Goal: Task Accomplishment & Management: Use online tool/utility

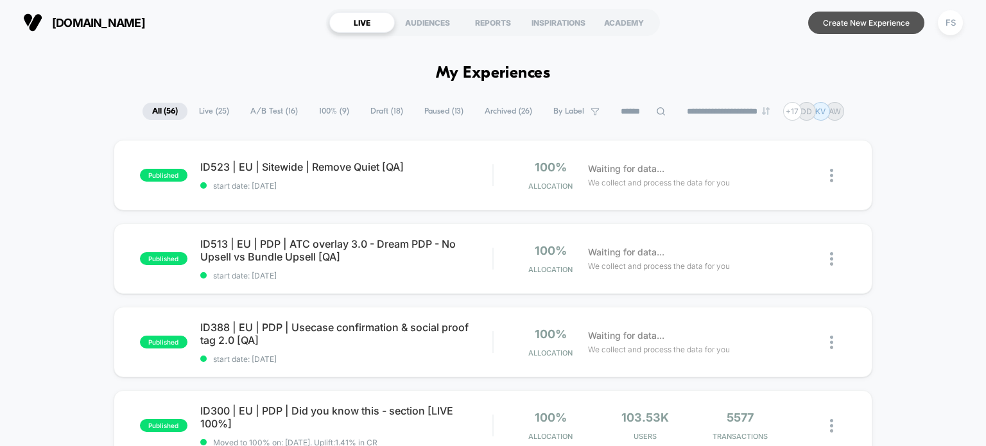
click at [820, 25] on button "Create New Experience" at bounding box center [866, 23] width 116 height 22
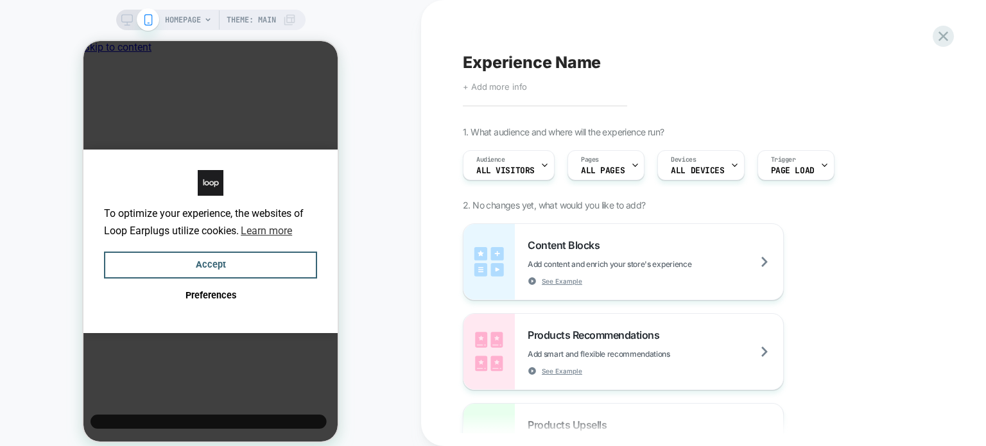
click at [517, 85] on span "+ Add more info" at bounding box center [495, 87] width 64 height 10
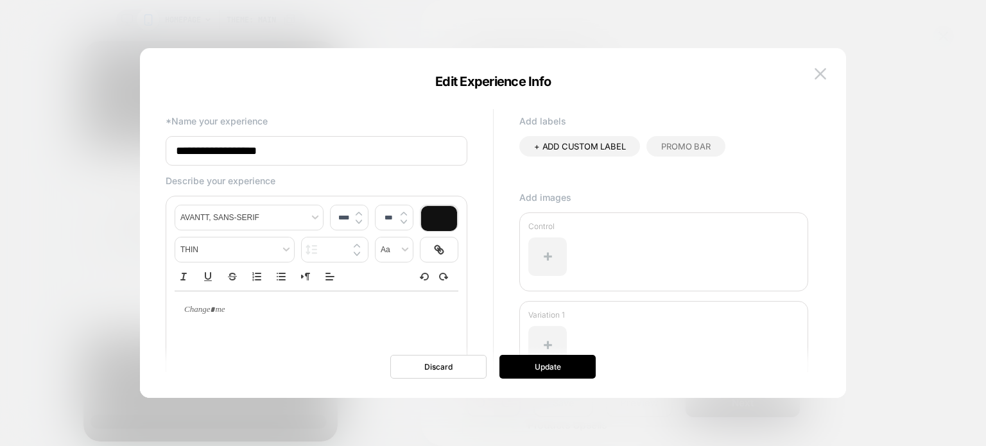
click at [352, 153] on input "**********" at bounding box center [317, 151] width 302 height 30
paste input "**********"
type input "**********"
click at [450, 151] on input "**********" at bounding box center [317, 151] width 302 height 30
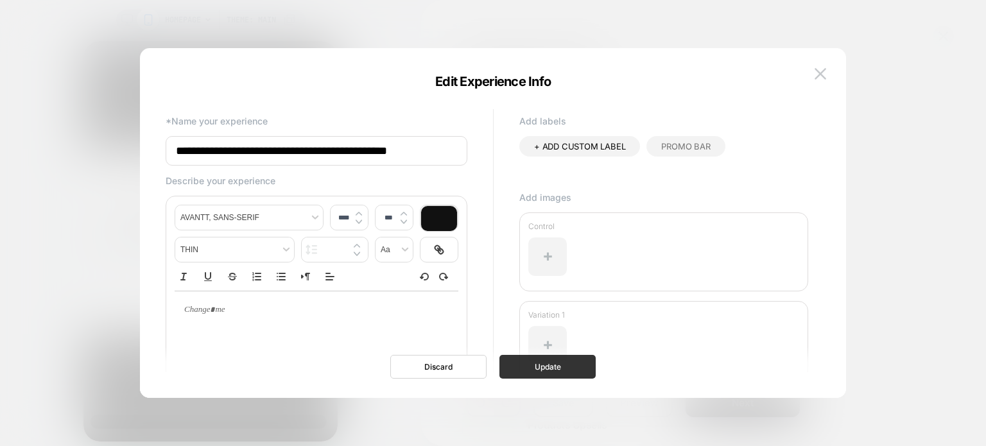
type input "**********"
click at [545, 372] on button "Update" at bounding box center [547, 367] width 96 height 24
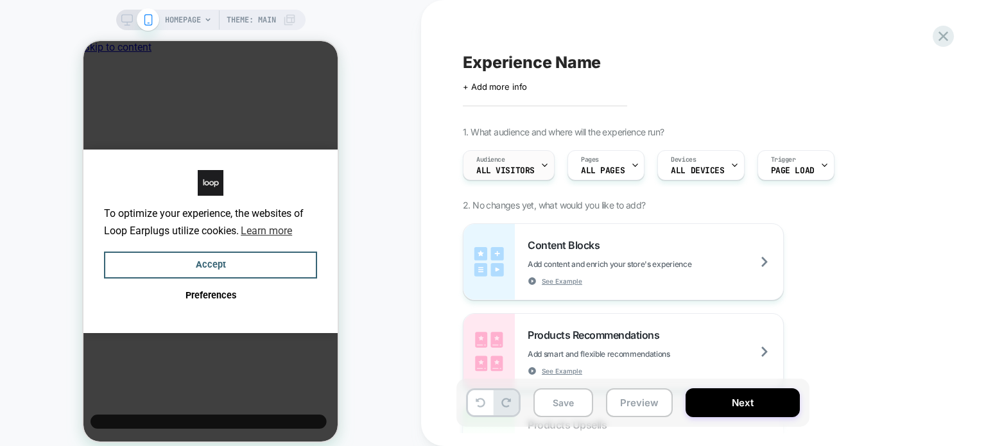
click at [506, 166] on span "All Visitors" at bounding box center [505, 170] width 58 height 9
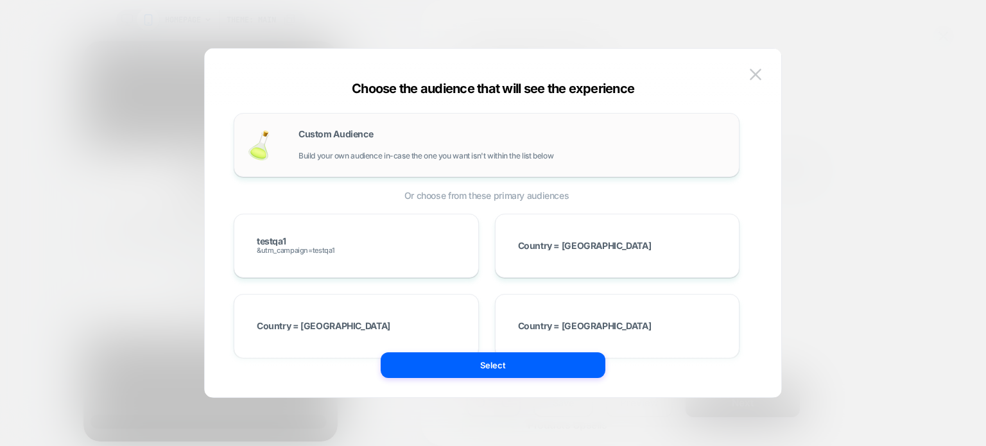
click at [335, 141] on div "Custom Audience Build your own audience in-case the one you want isn't within t…" at bounding box center [511, 145] width 427 height 31
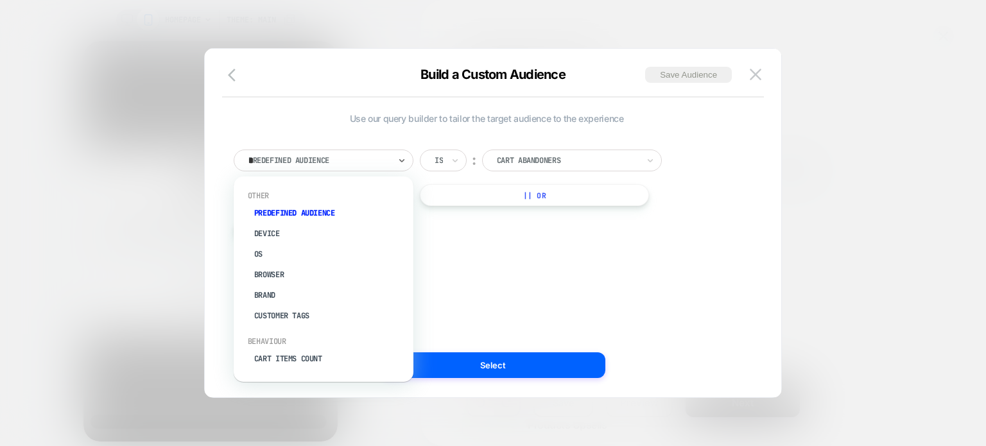
click at [333, 162] on div "*" at bounding box center [318, 161] width 141 height 12
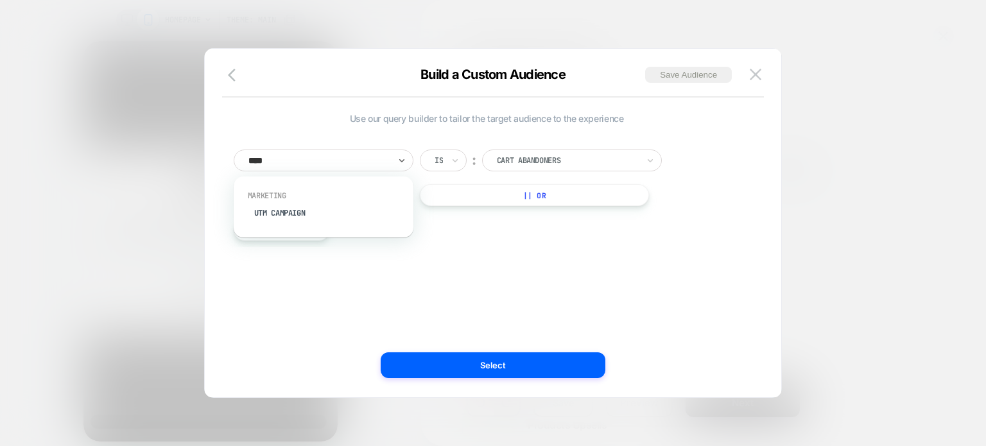
type input "*****"
click at [333, 207] on div "UTM Campaign" at bounding box center [329, 213] width 167 height 21
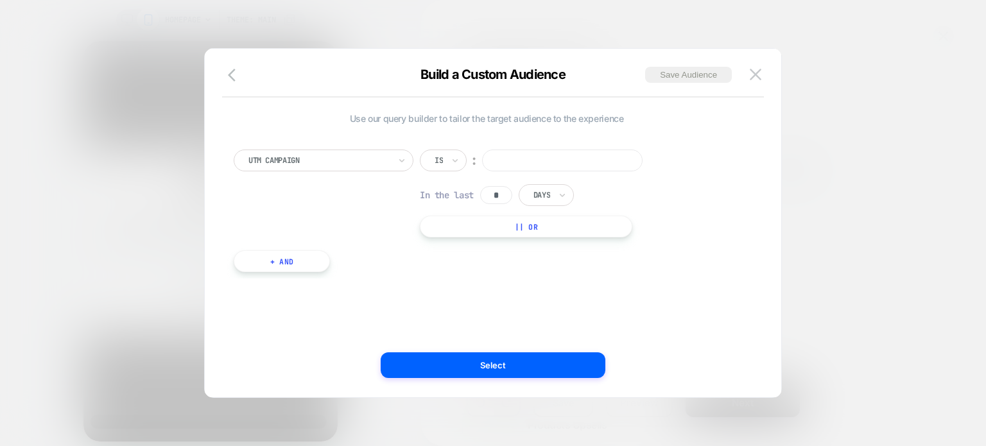
click at [544, 159] on input at bounding box center [562, 161] width 160 height 22
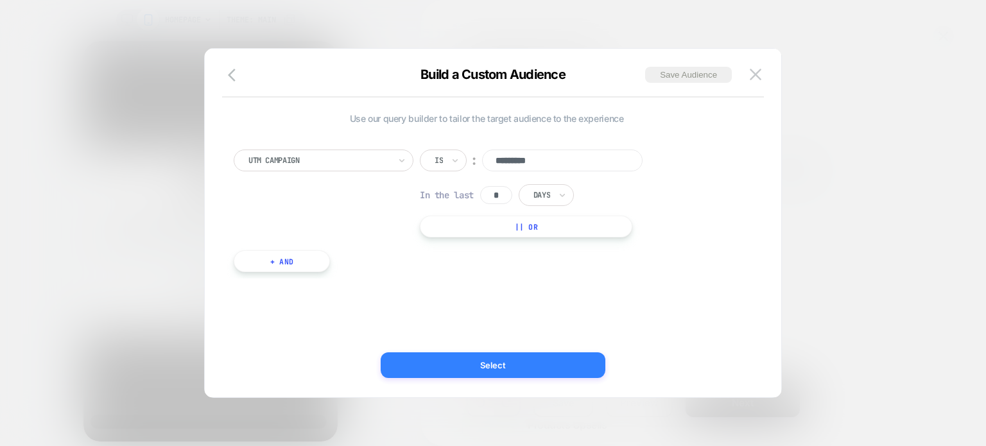
type input "*********"
click at [465, 372] on button "Select" at bounding box center [493, 365] width 225 height 26
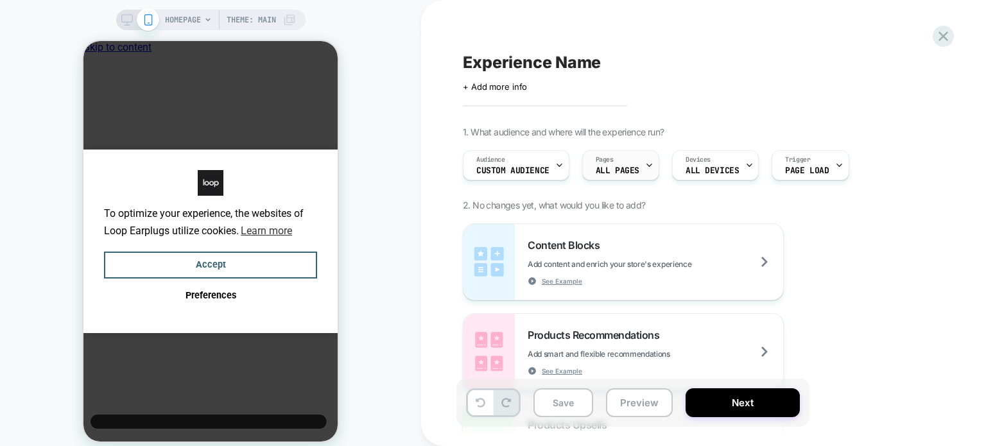
click at [618, 164] on div "Pages ALL PAGES" at bounding box center [617, 165] width 69 height 29
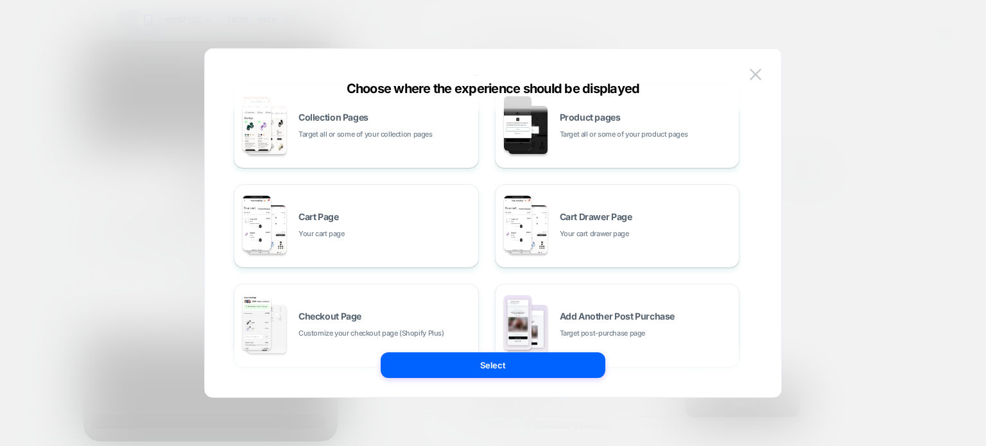
scroll to position [128, 0]
click at [449, 162] on div "Collection Pages Target all or some of your collection pages" at bounding box center [356, 125] width 245 height 83
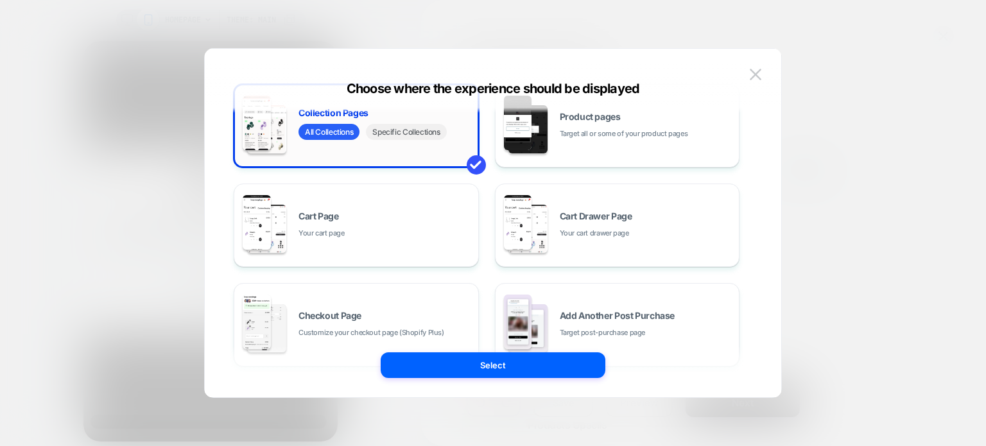
click at [395, 135] on span "Specific Collections" at bounding box center [406, 132] width 80 height 16
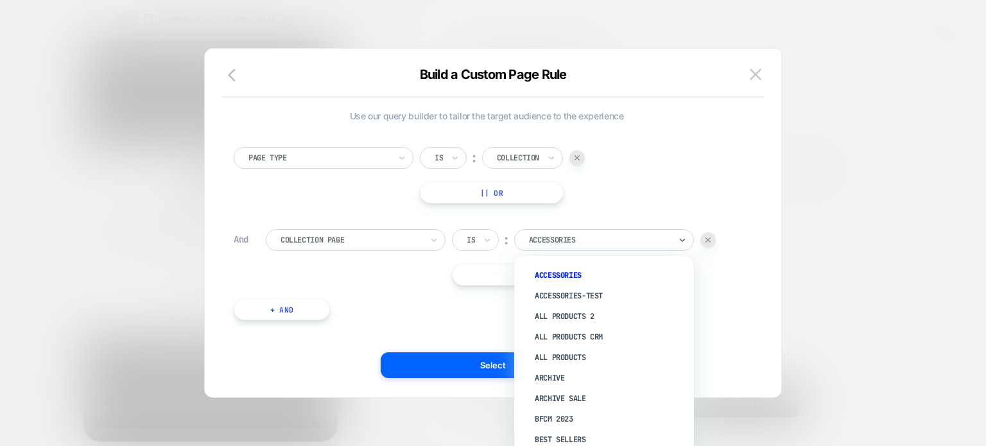
click at [624, 246] on div "Accessories" at bounding box center [600, 240] width 144 height 14
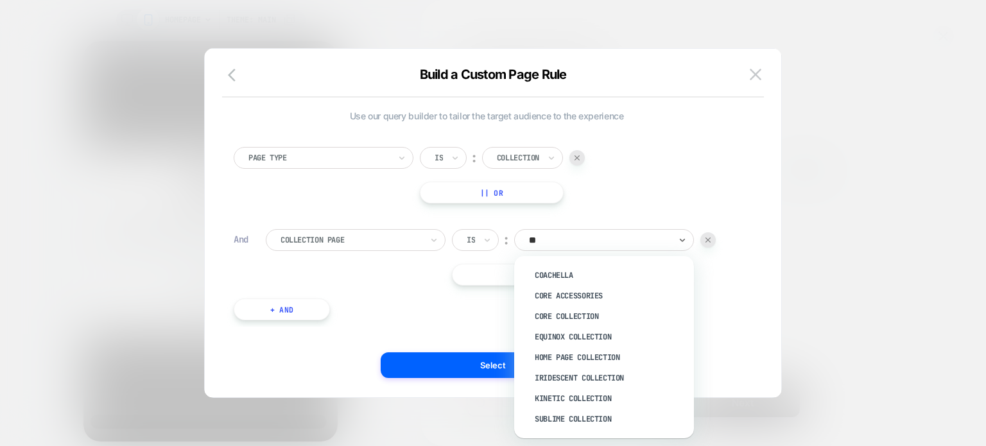
type input "*"
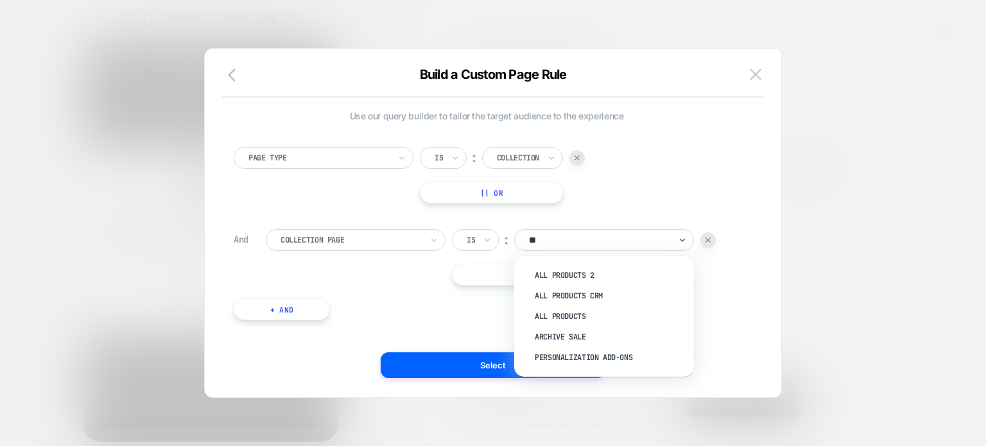
type input "***"
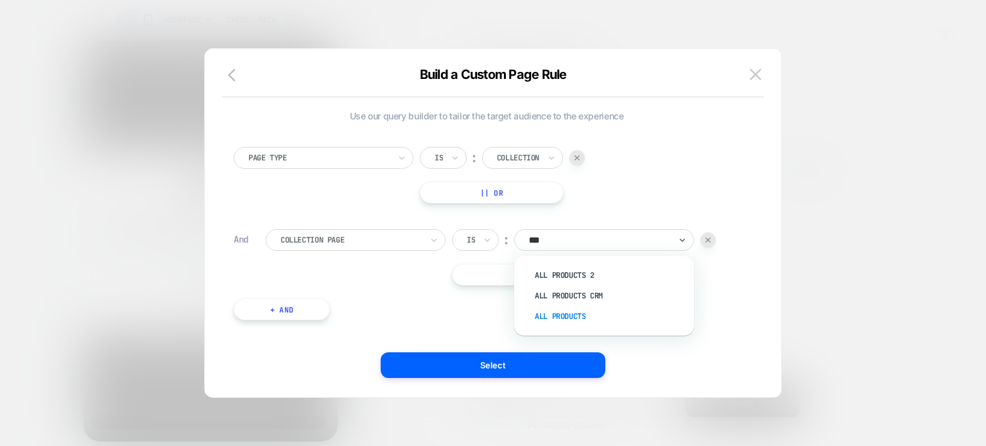
click at [565, 312] on div "All products" at bounding box center [610, 316] width 167 height 21
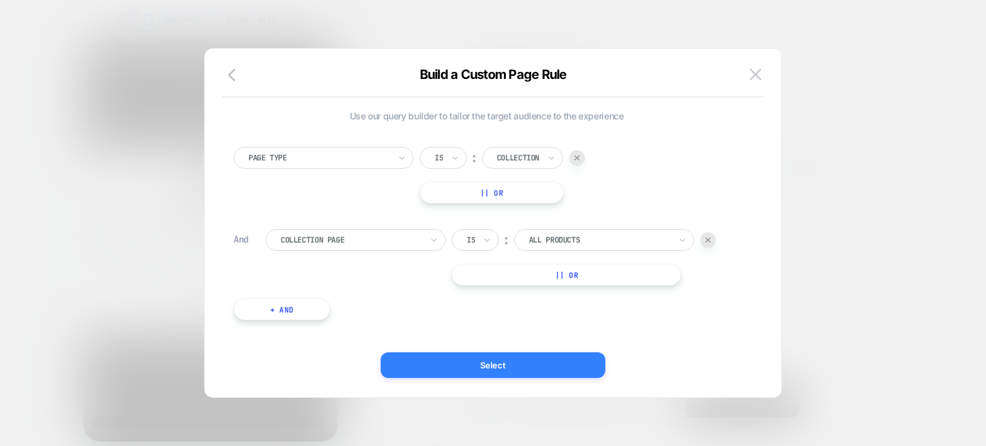
click at [509, 363] on button "Select" at bounding box center [493, 365] width 225 height 26
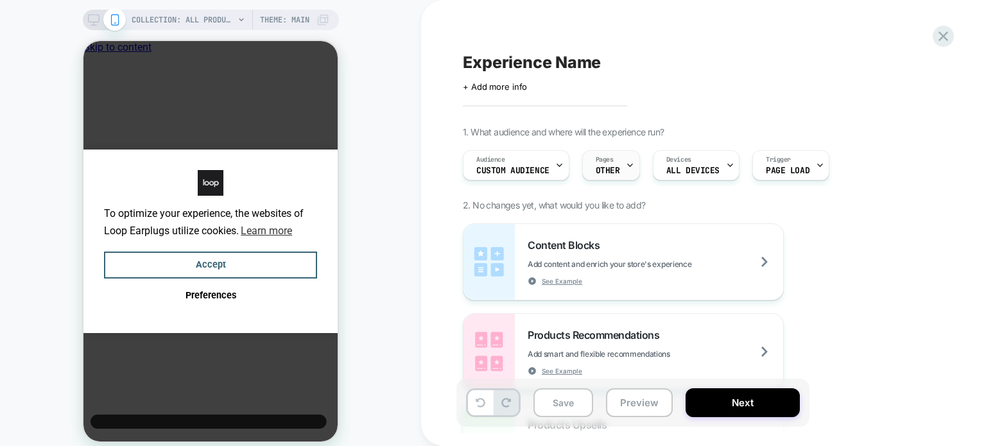
click at [615, 174] on span "OTHER" at bounding box center [608, 170] width 24 height 9
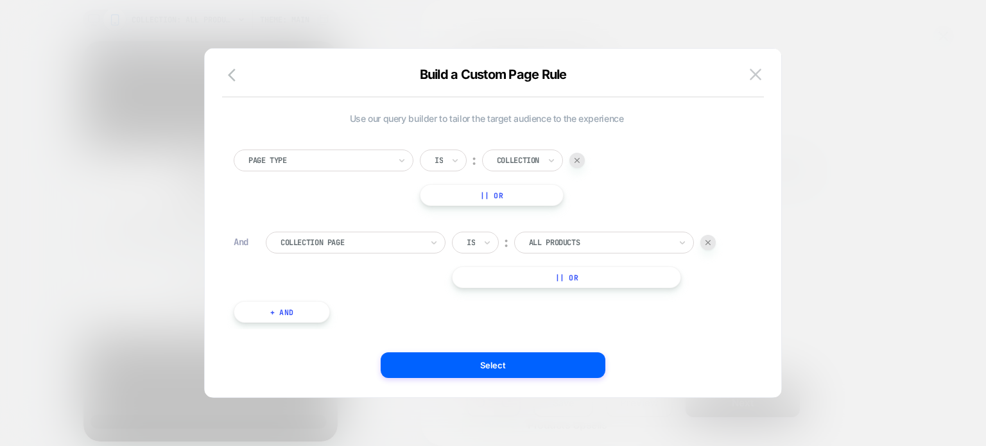
scroll to position [0, 0]
click at [313, 313] on button "+ And" at bounding box center [282, 312] width 96 height 22
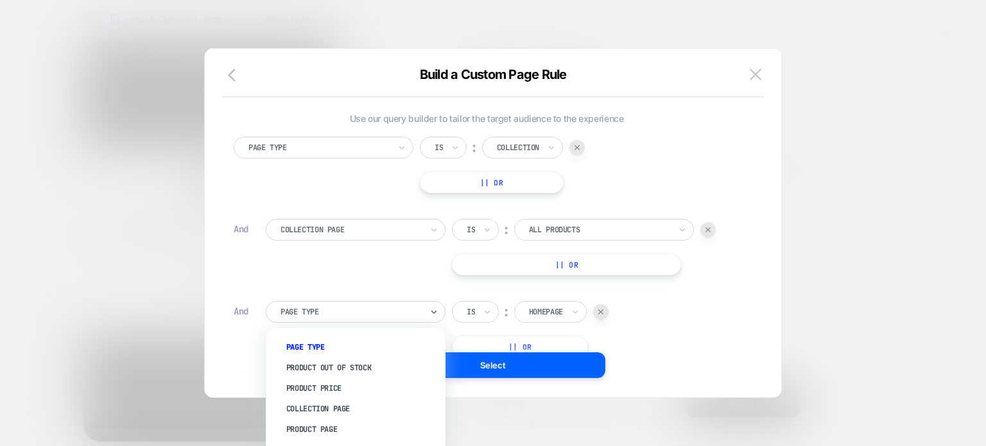
click at [318, 314] on div at bounding box center [350, 312] width 141 height 12
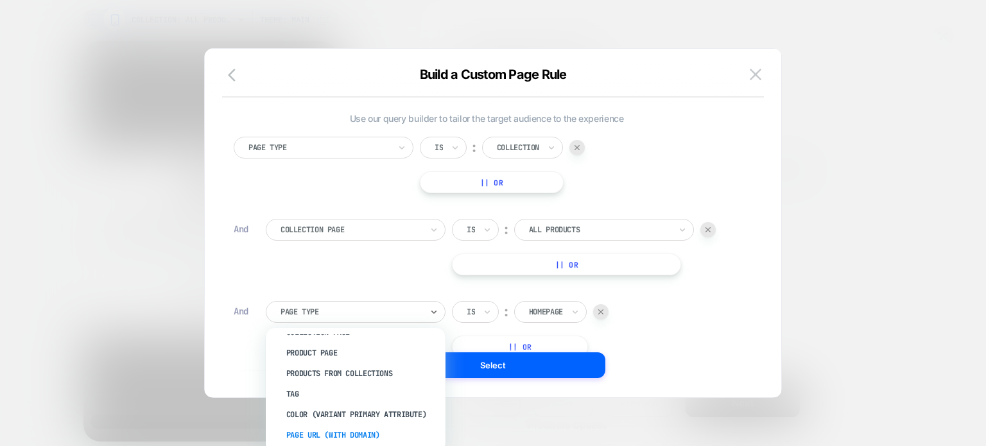
click at [334, 432] on div "Page Url (WITH DOMAIN)" at bounding box center [362, 435] width 167 height 21
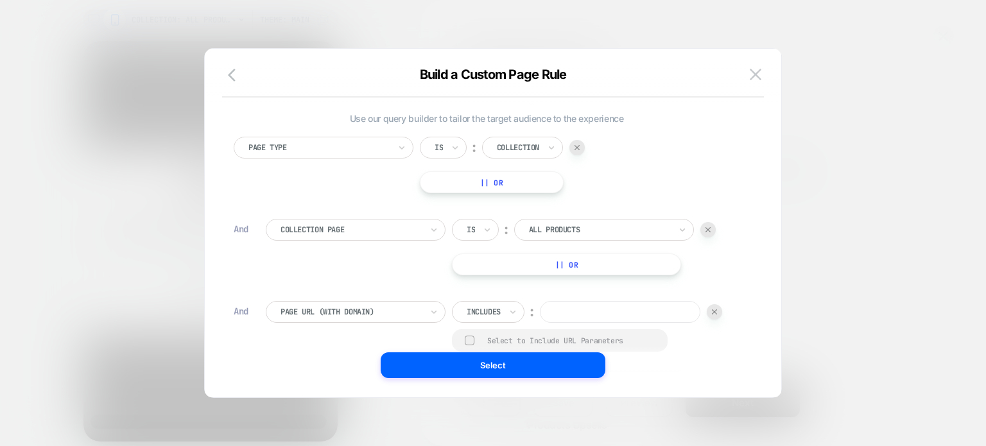
click at [503, 313] on div "Includes" at bounding box center [488, 312] width 73 height 22
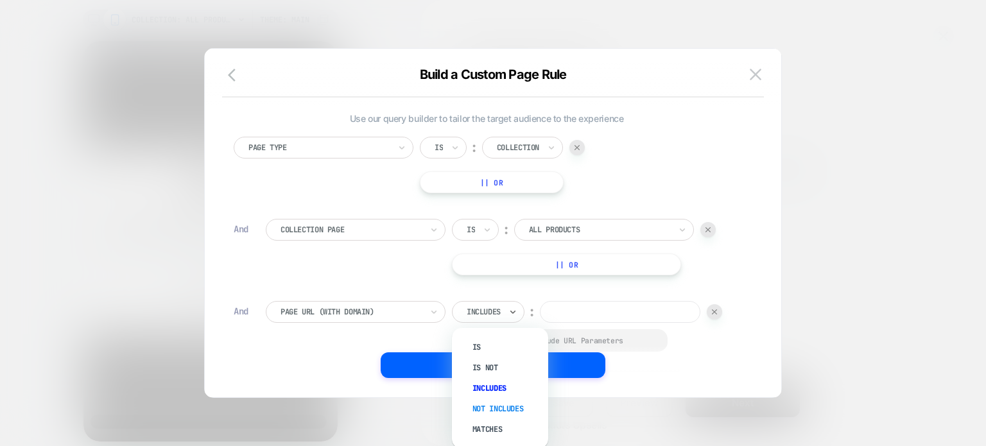
click at [508, 402] on div "Not includes" at bounding box center [506, 409] width 83 height 21
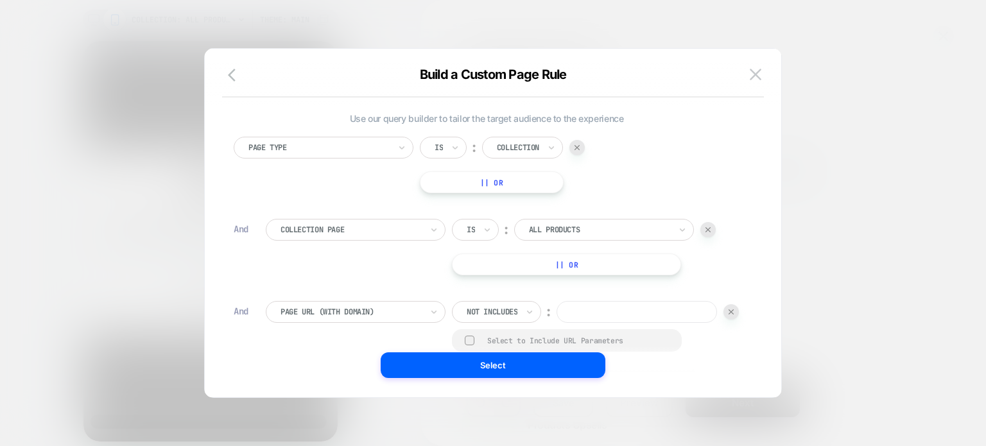
click at [556, 323] on input at bounding box center [636, 312] width 160 height 22
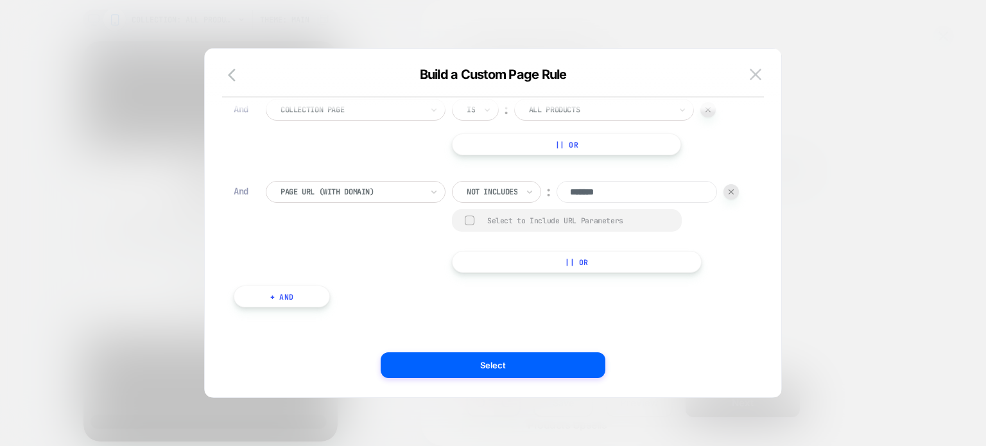
type input "*******"
click at [296, 297] on button "+ And" at bounding box center [282, 297] width 96 height 22
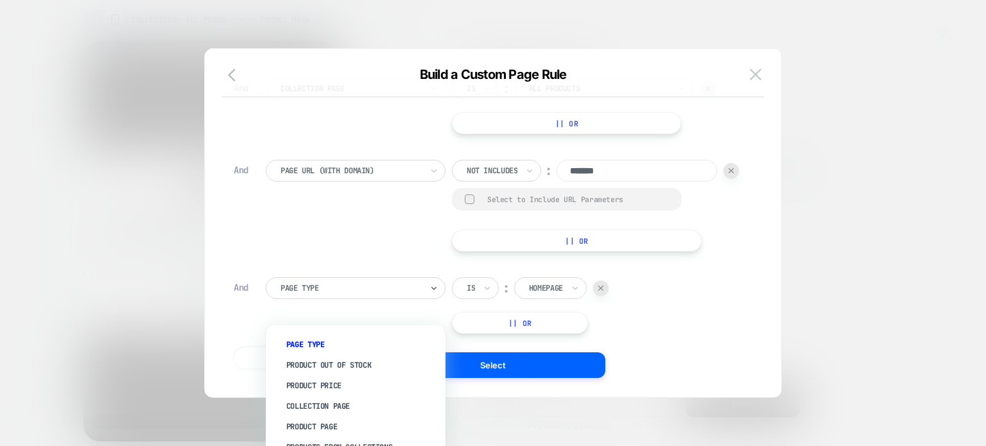
click at [314, 294] on div at bounding box center [350, 288] width 141 height 12
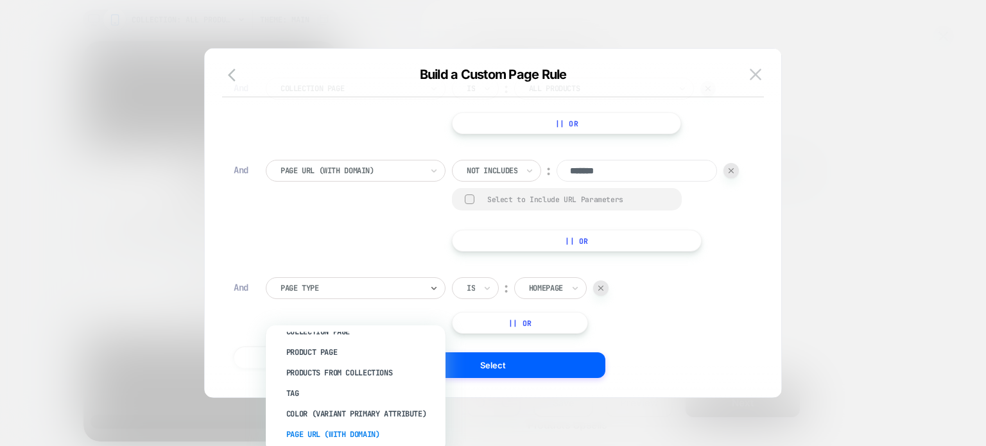
click at [331, 436] on div "Page Url (WITH DOMAIN)" at bounding box center [362, 434] width 167 height 21
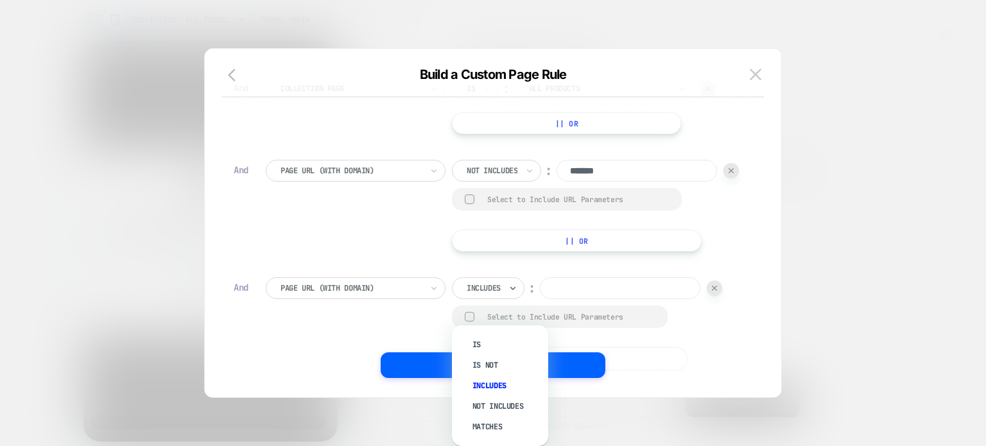
click at [479, 294] on div at bounding box center [484, 288] width 34 height 12
click at [497, 406] on div "Not includes" at bounding box center [506, 406] width 83 height 21
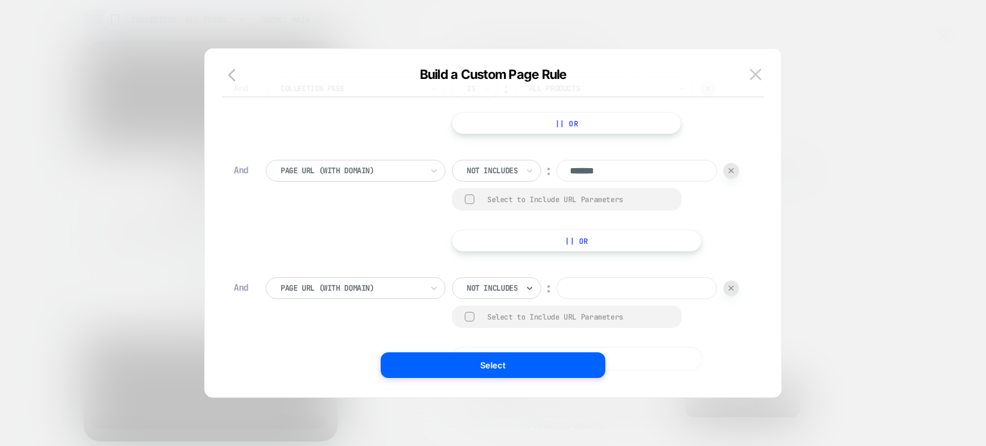
click at [556, 299] on input at bounding box center [636, 288] width 160 height 22
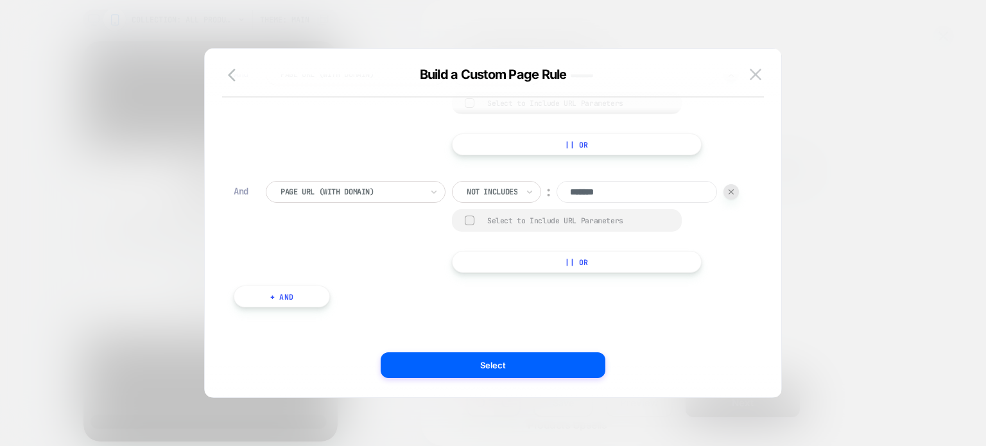
type input "*******"
click at [300, 300] on button "+ And" at bounding box center [282, 297] width 96 height 22
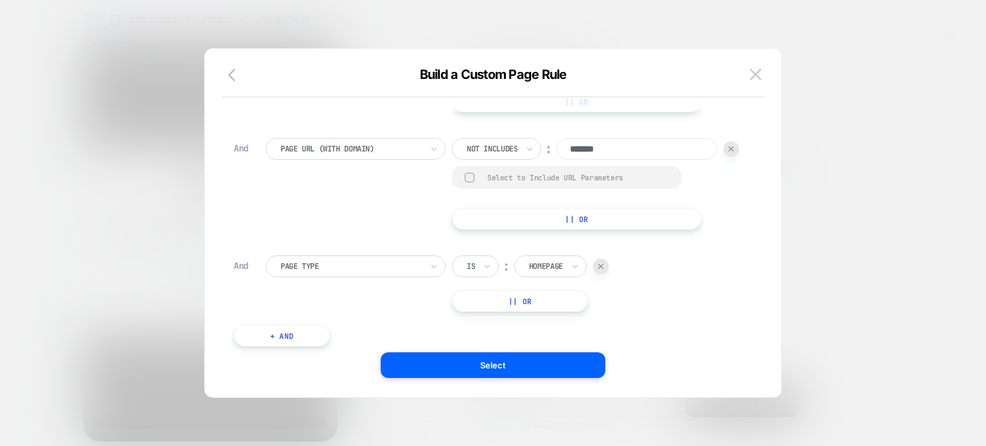
click at [393, 272] on div at bounding box center [350, 267] width 141 height 12
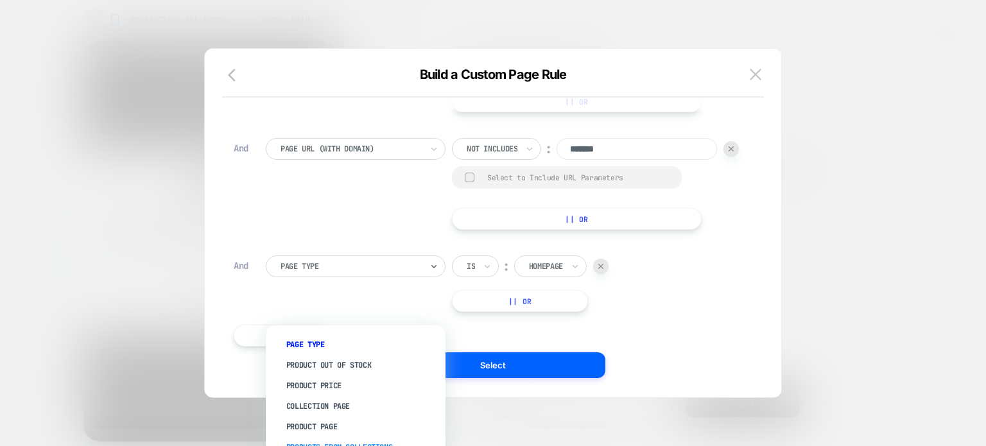
scroll to position [74, 0]
click at [368, 433] on div "Page Url (WITH DOMAIN)" at bounding box center [362, 434] width 167 height 21
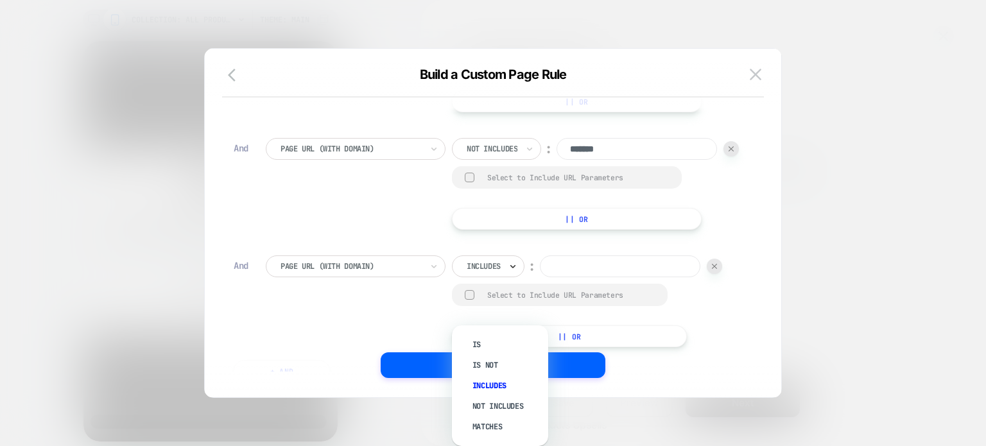
click at [508, 273] on icon at bounding box center [512, 266] width 9 height 13
click at [494, 414] on div "Not includes" at bounding box center [506, 406] width 83 height 21
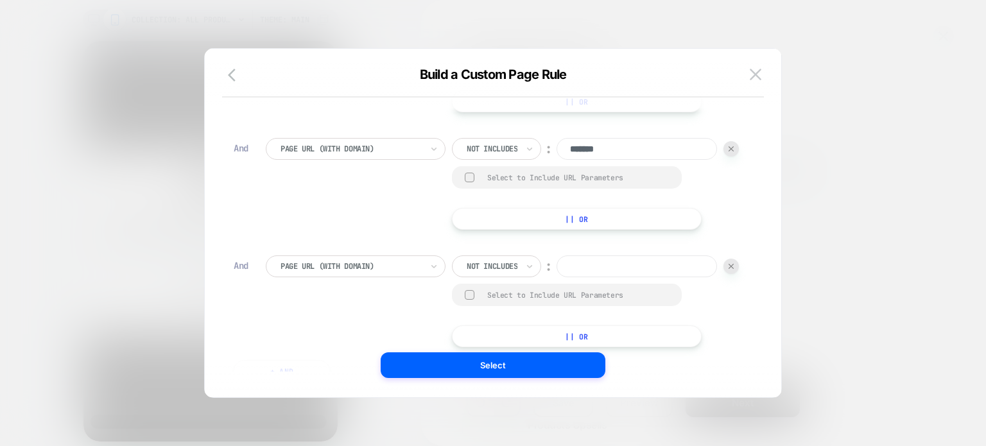
click at [556, 277] on input at bounding box center [636, 266] width 160 height 22
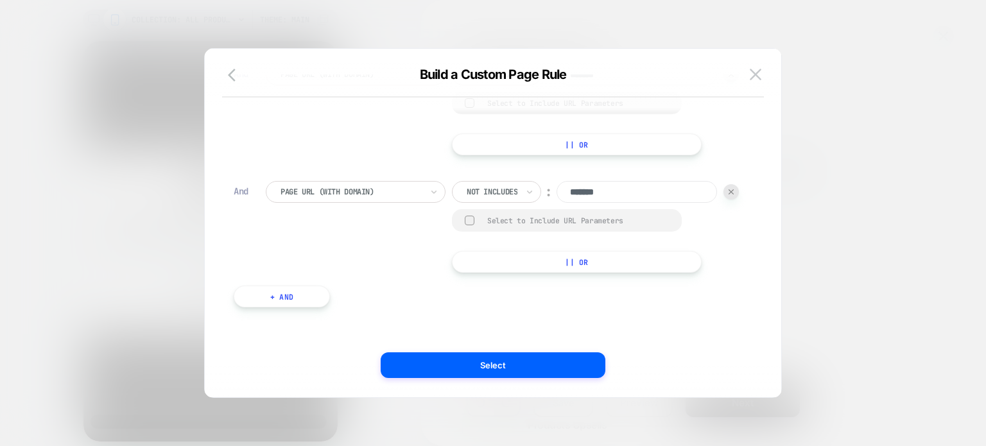
type input "*******"
click at [282, 300] on button "+ And" at bounding box center [282, 297] width 96 height 22
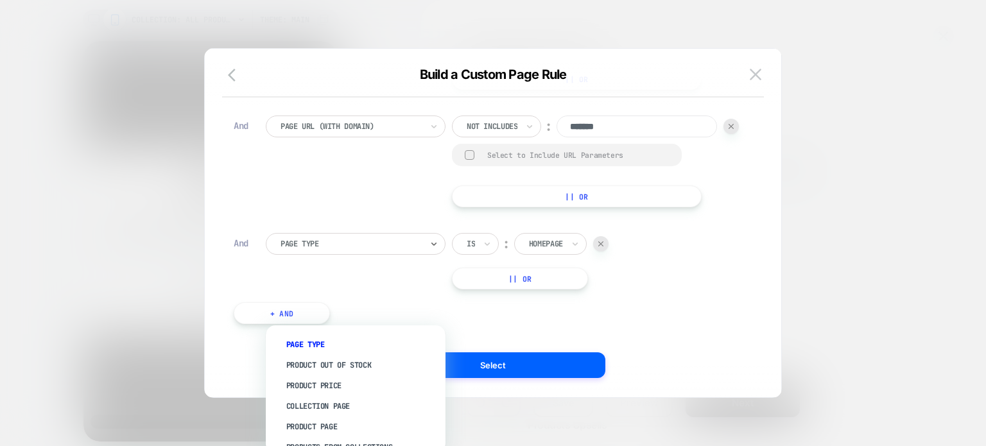
click at [314, 251] on div "Page Type" at bounding box center [351, 244] width 144 height 14
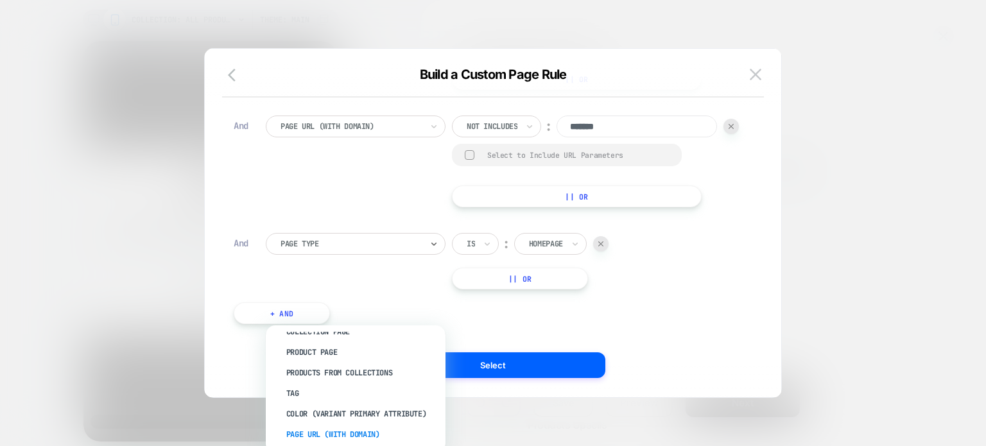
click at [354, 436] on div "Page Url (WITH DOMAIN)" at bounding box center [362, 434] width 167 height 21
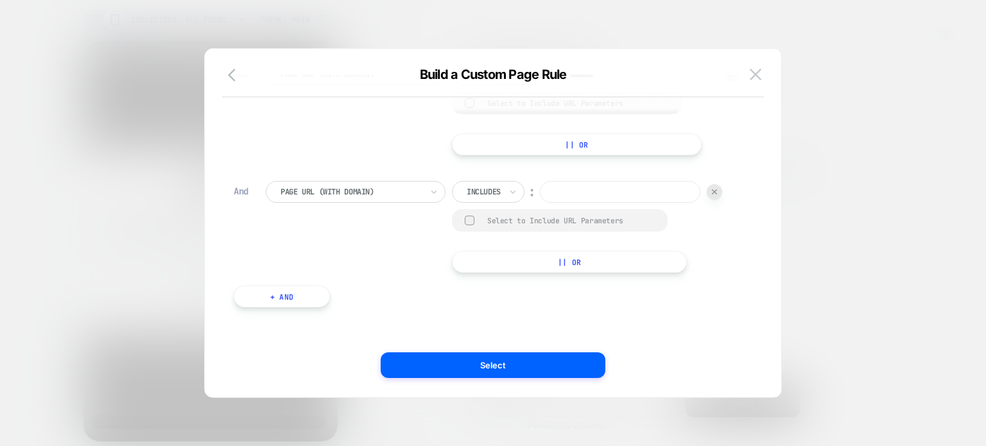
scroll to position [538, 0]
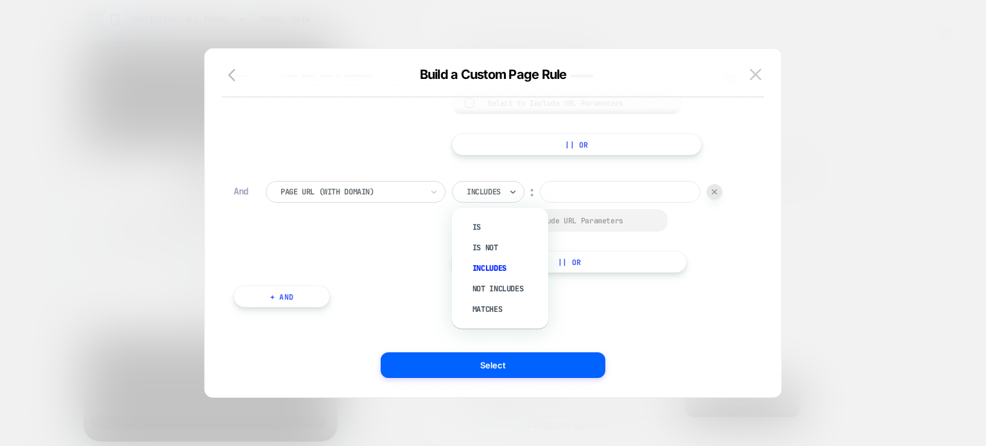
click at [495, 196] on div at bounding box center [484, 192] width 34 height 12
click at [490, 291] on div "Not includes" at bounding box center [506, 289] width 83 height 21
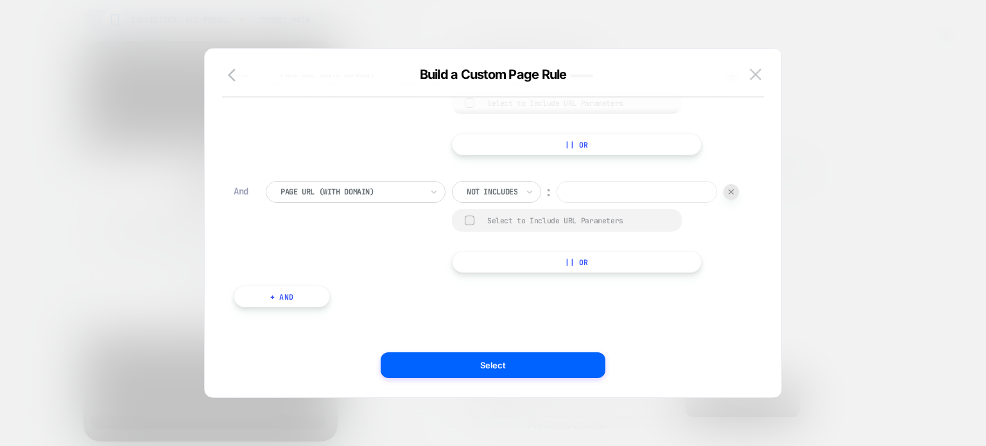
click at [556, 203] on input at bounding box center [636, 192] width 160 height 22
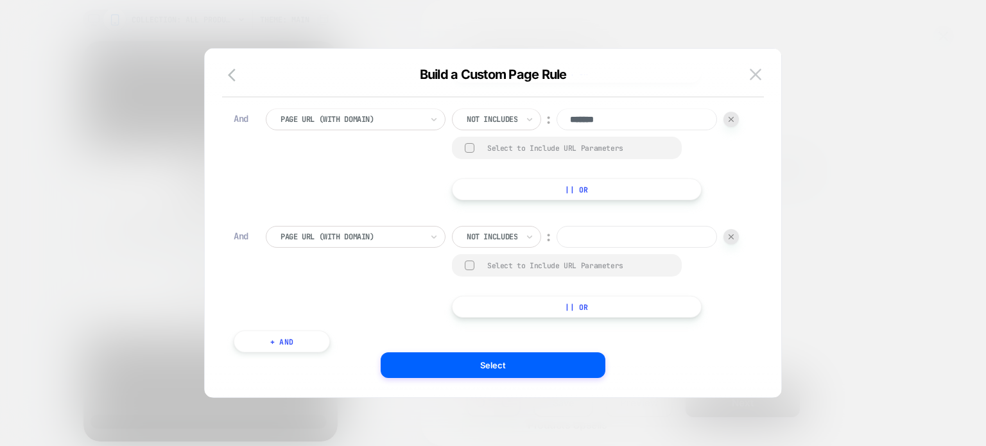
scroll to position [560, 0]
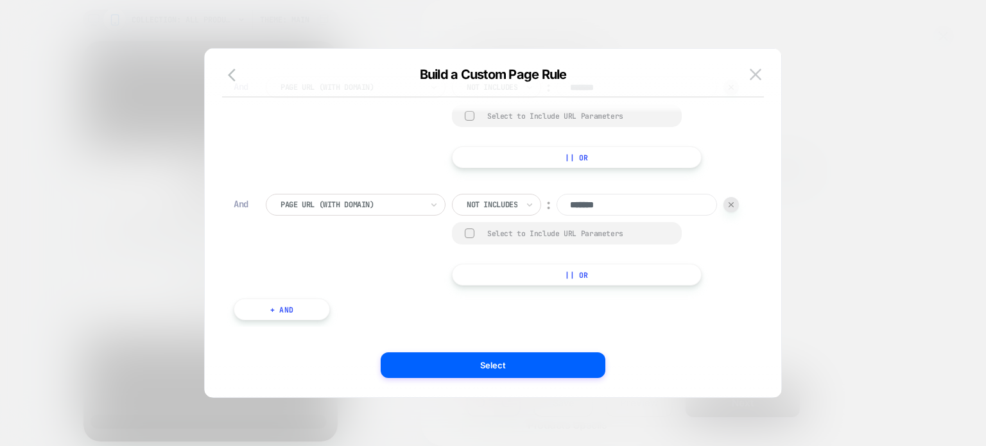
type input "*******"
click at [293, 304] on button "+ And" at bounding box center [282, 309] width 96 height 22
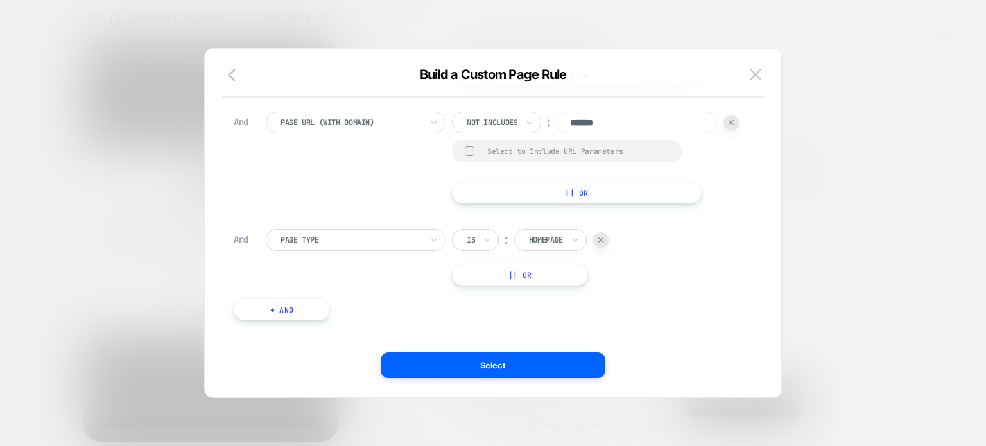
scroll to position [13, 0]
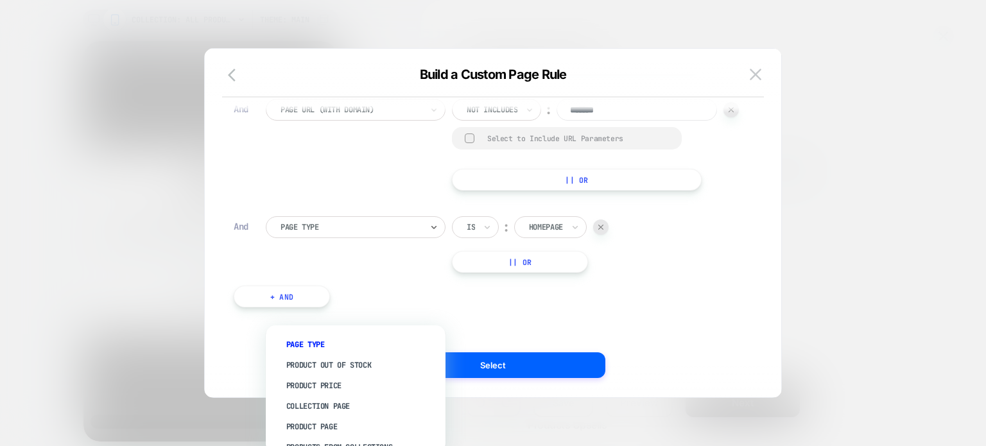
click at [341, 233] on div at bounding box center [350, 227] width 141 height 12
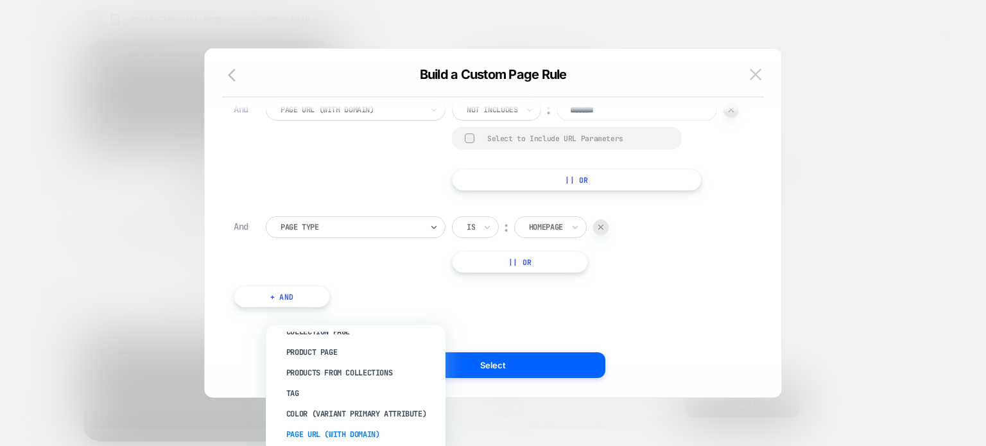
click at [340, 433] on div "Page Url (WITH DOMAIN)" at bounding box center [362, 434] width 167 height 21
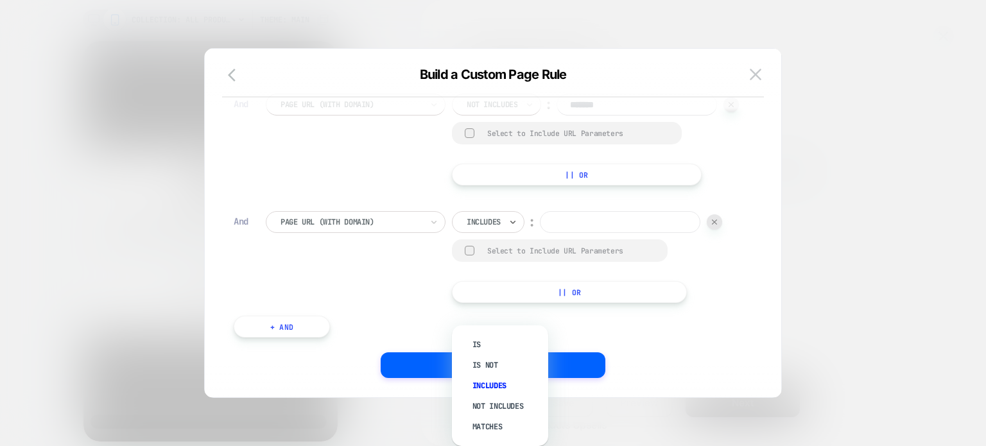
click at [499, 233] on div "Includes" at bounding box center [488, 222] width 73 height 22
click at [498, 408] on div "Not includes" at bounding box center [506, 406] width 83 height 21
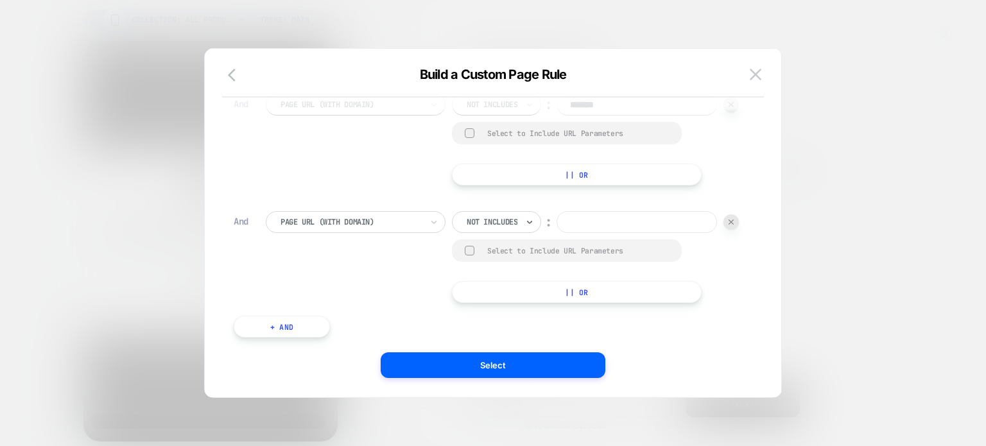
click at [556, 233] on input at bounding box center [636, 222] width 160 height 22
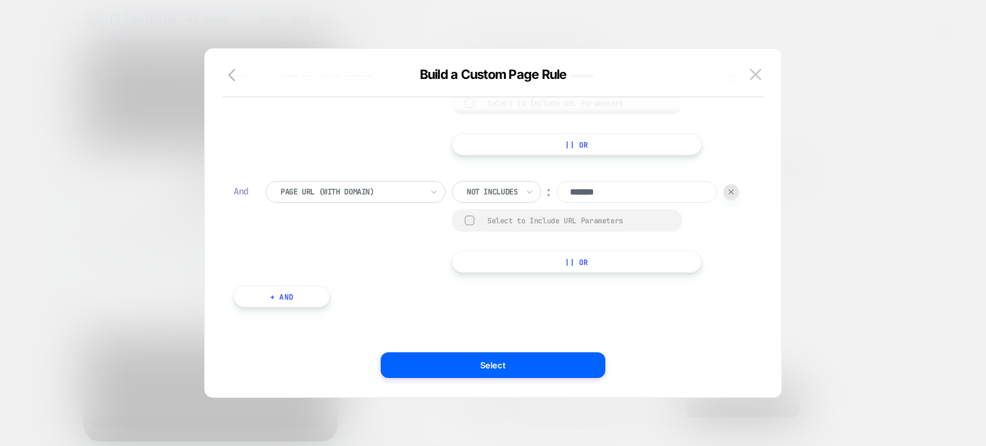
type input "*******"
click at [303, 286] on button "+ And" at bounding box center [282, 297] width 96 height 22
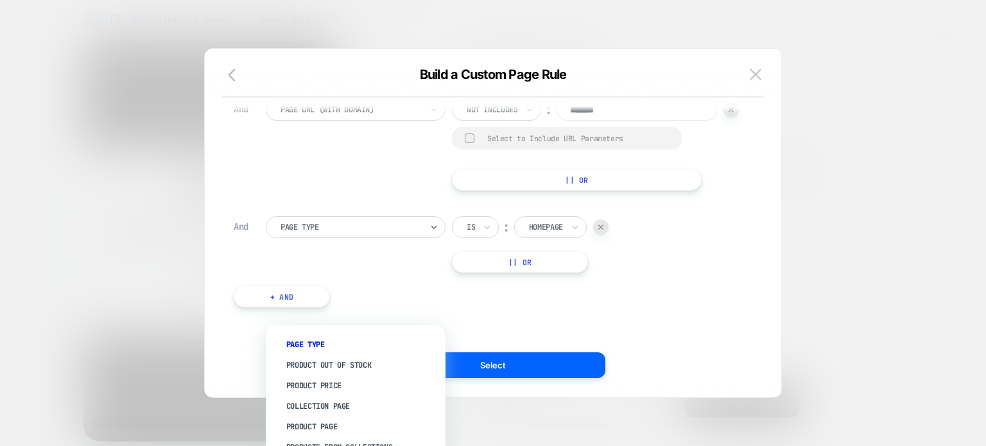
click at [333, 233] on div at bounding box center [350, 227] width 141 height 12
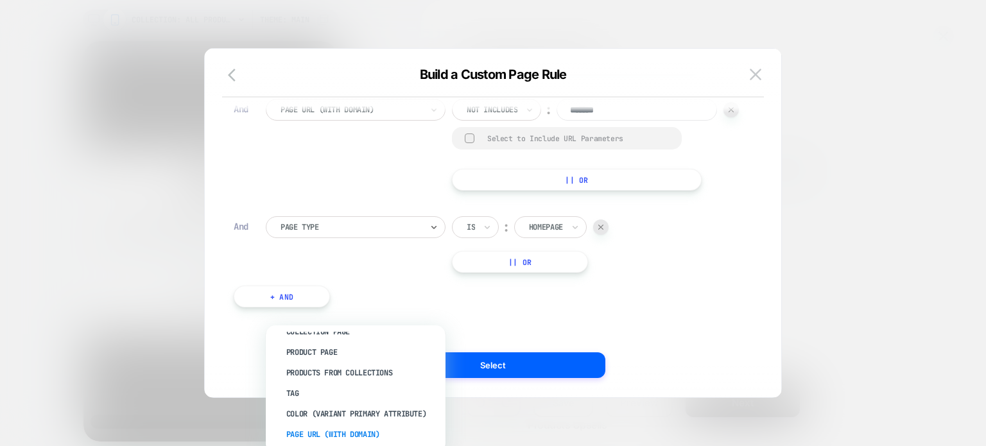
click at [336, 424] on div "Page Url (WITH DOMAIN)" at bounding box center [362, 434] width 167 height 21
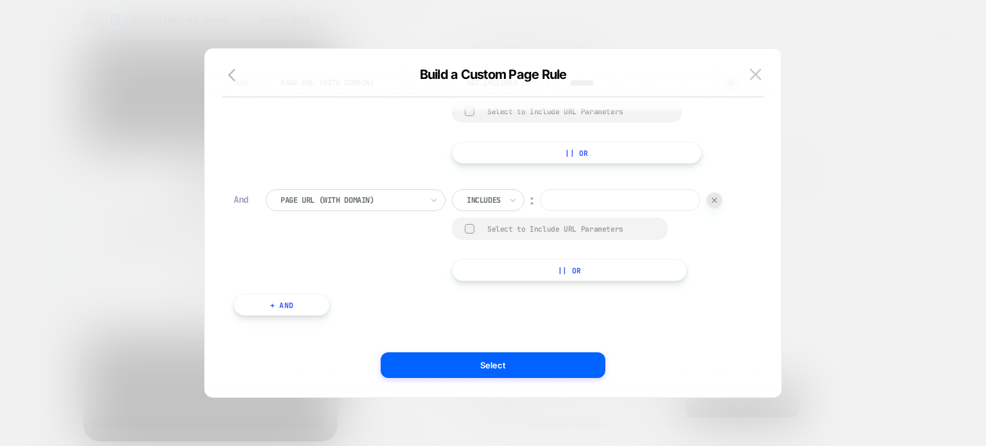
click at [501, 211] on div "Includes" at bounding box center [488, 200] width 73 height 22
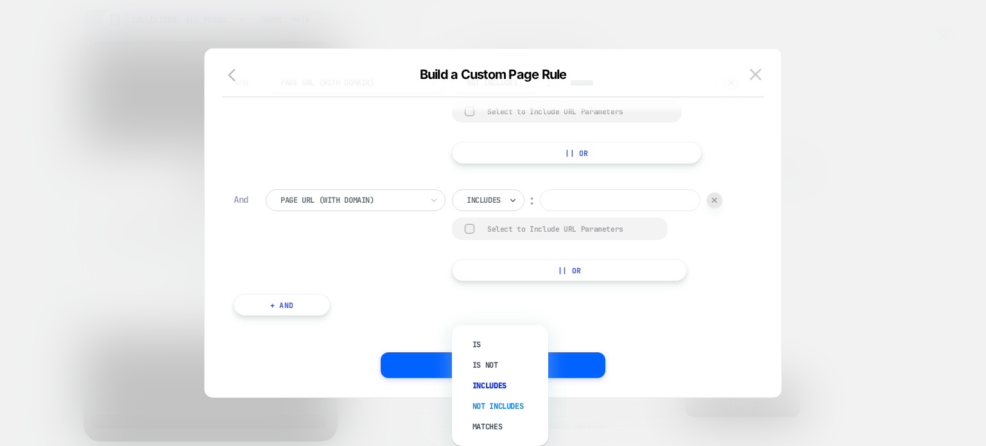
click at [498, 400] on div "Not includes" at bounding box center [506, 406] width 83 height 21
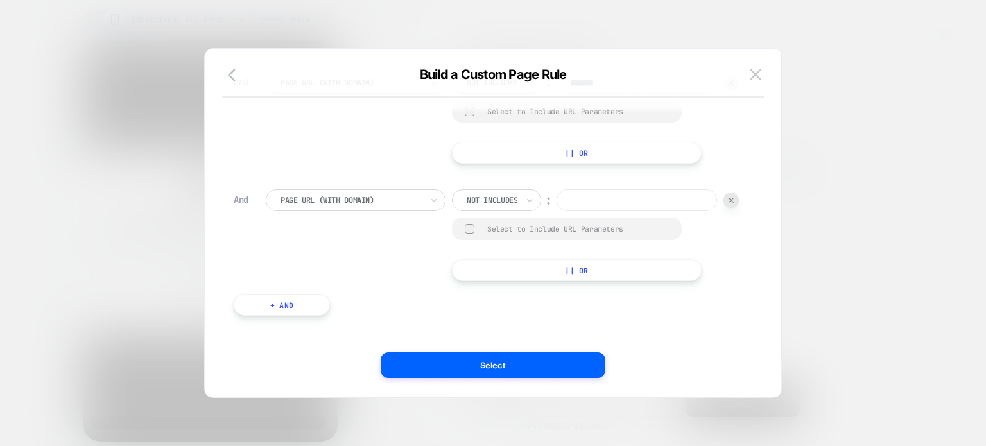
click at [556, 211] on input at bounding box center [636, 200] width 160 height 22
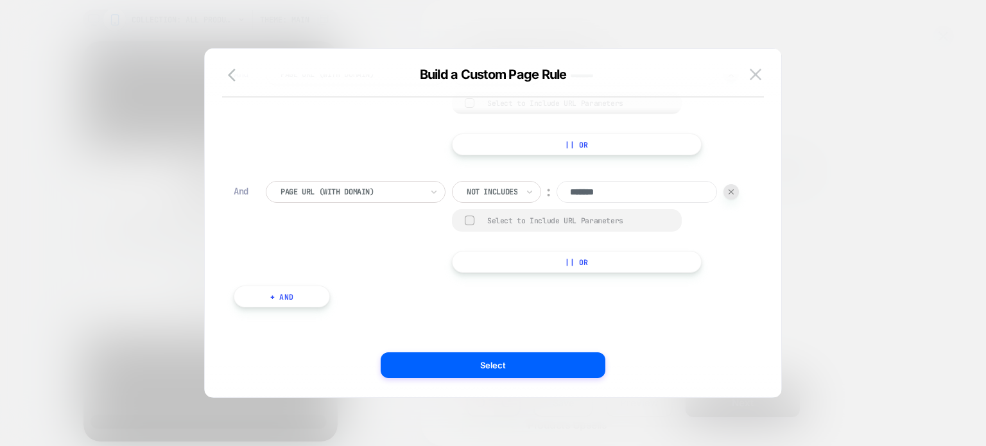
scroll to position [838, 0]
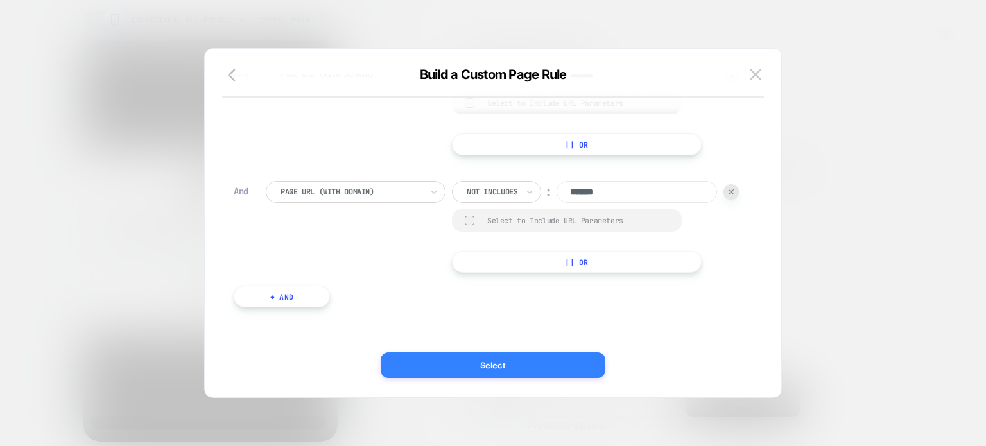
type input "*******"
click at [504, 372] on button "Select" at bounding box center [493, 365] width 225 height 26
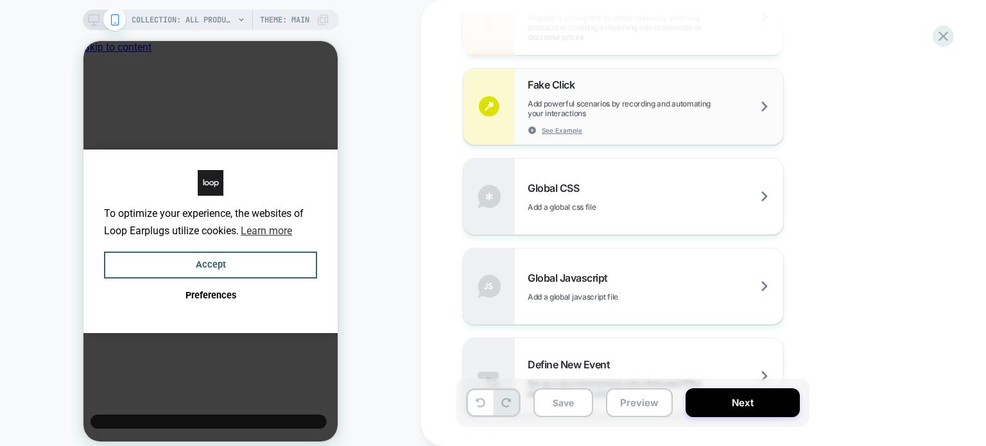
scroll to position [818, 0]
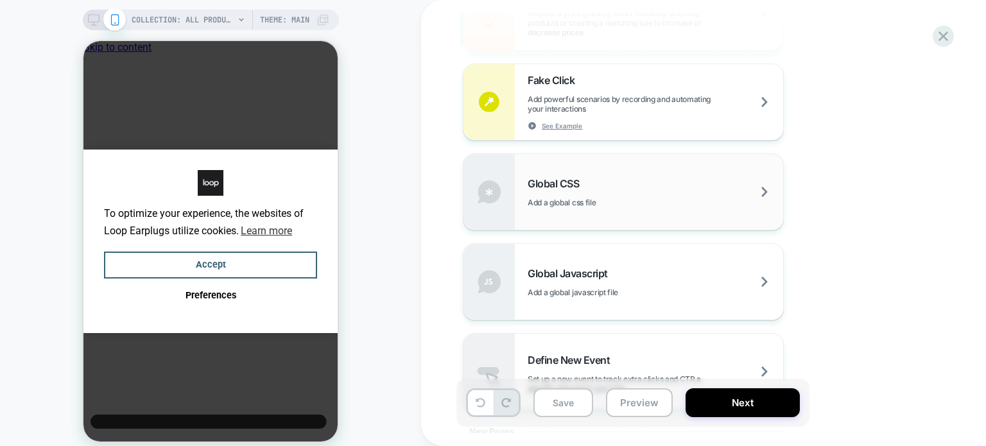
click at [603, 213] on div "Global CSS Add a global css file" at bounding box center [623, 192] width 320 height 76
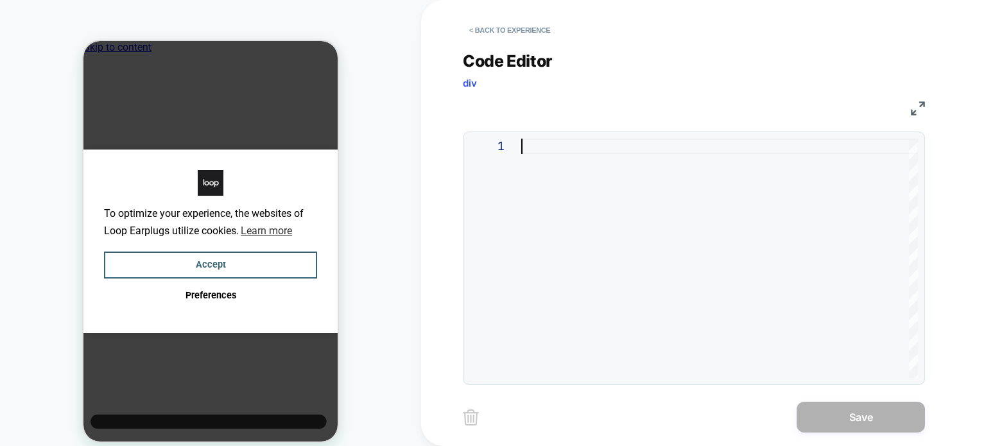
click at [646, 229] on div at bounding box center [719, 258] width 397 height 239
type textarea "*"
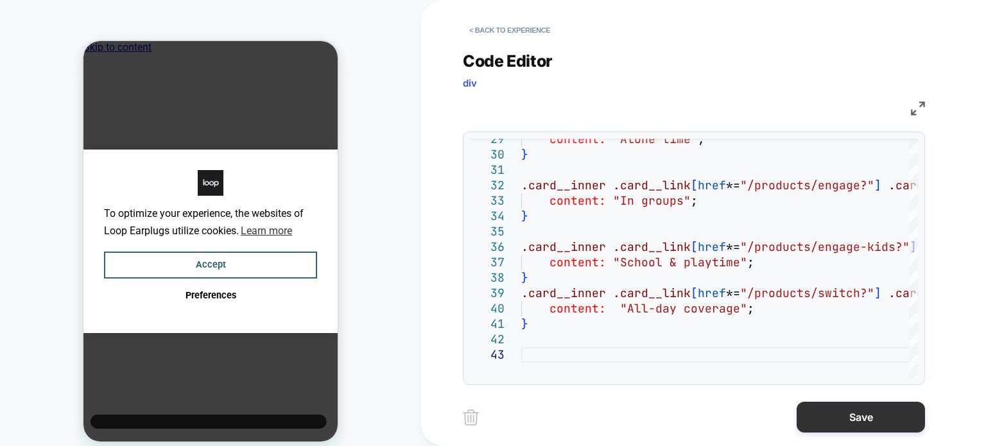
click at [832, 415] on button "Save" at bounding box center [860, 417] width 128 height 31
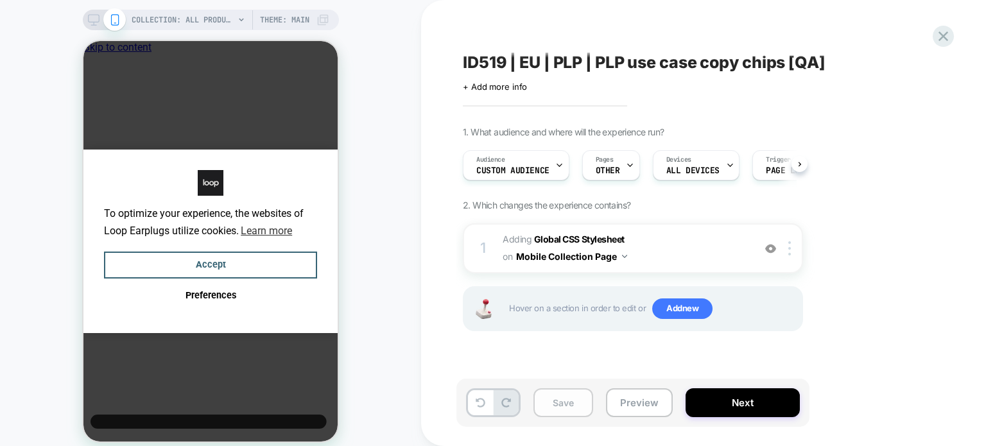
scroll to position [0, 0]
click at [717, 400] on button "Next" at bounding box center [742, 402] width 114 height 29
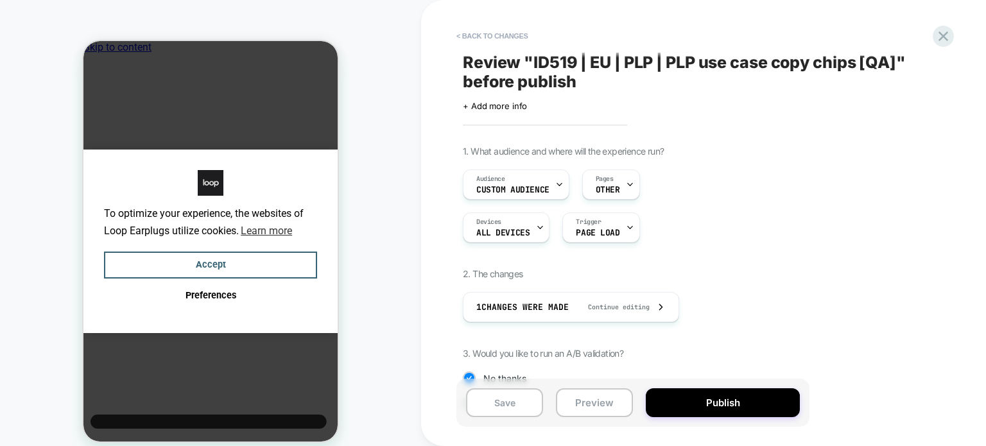
click at [717, 400] on button "Publish" at bounding box center [723, 402] width 154 height 29
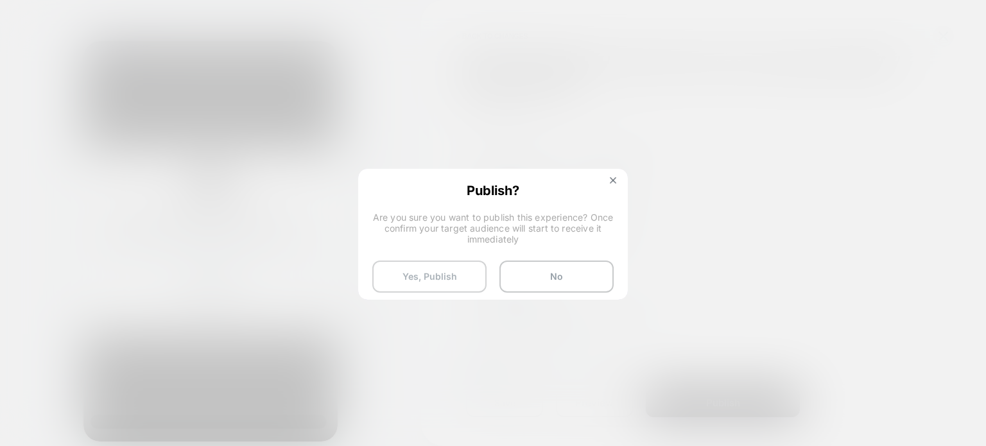
click at [403, 262] on button "Yes, Publish" at bounding box center [429, 277] width 114 height 32
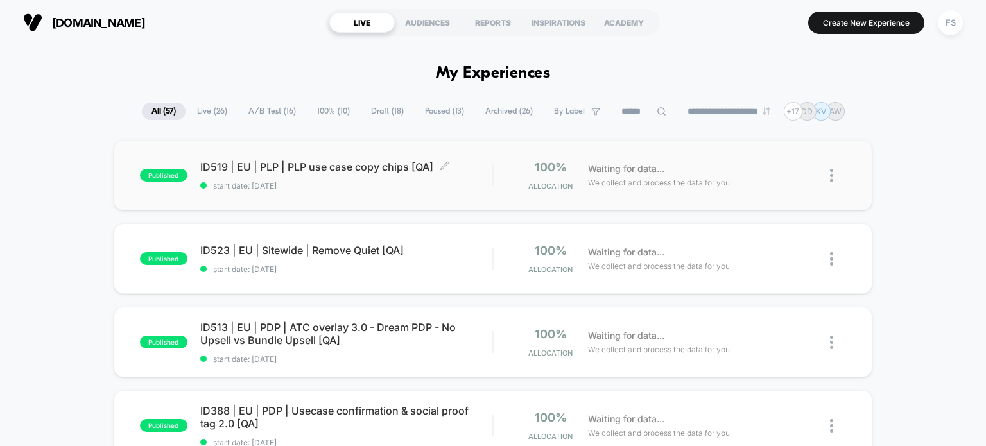
click at [252, 163] on span "ID519 | EU | PLP | PLP use case copy chips [QA] Click to edit experience details" at bounding box center [346, 166] width 293 height 13
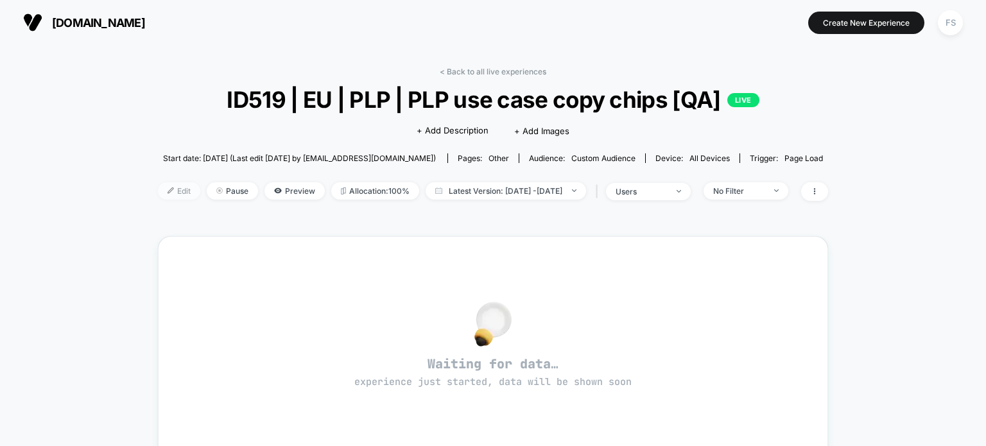
click at [159, 188] on span "Edit" at bounding box center [179, 190] width 42 height 17
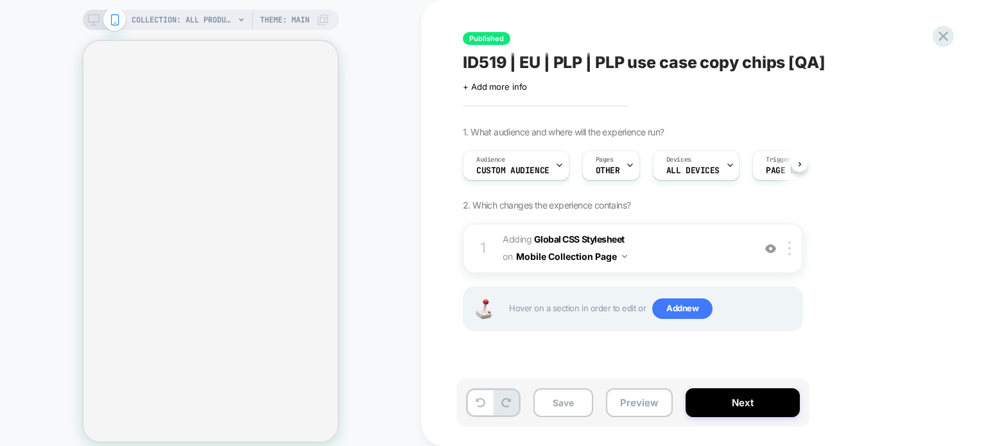
scroll to position [0, 1]
click at [792, 249] on div at bounding box center [791, 248] width 21 height 14
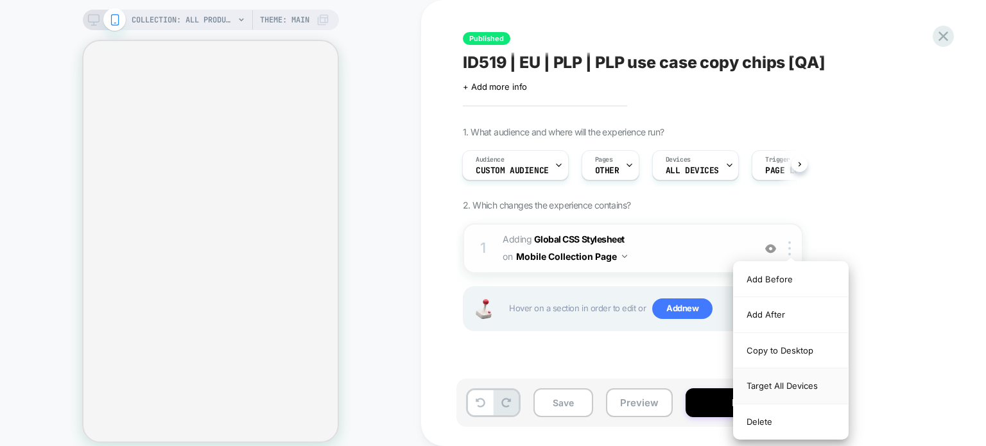
click at [757, 381] on div "Target All Devices" at bounding box center [791, 385] width 114 height 35
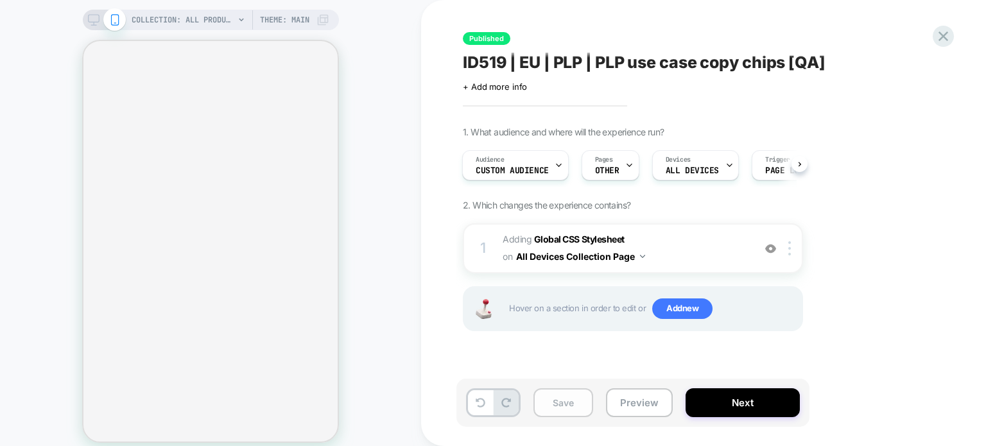
click at [572, 397] on button "Save" at bounding box center [563, 402] width 60 height 29
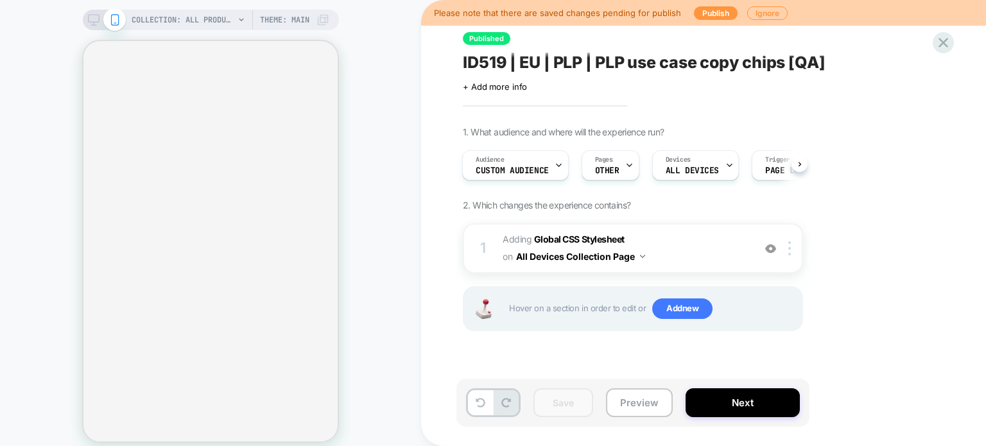
click at [699, 20] on div "Please note that there are saved changes pending for publish Publish Ignore" at bounding box center [703, 13] width 565 height 26
click at [713, 12] on button "Publish" at bounding box center [716, 12] width 44 height 13
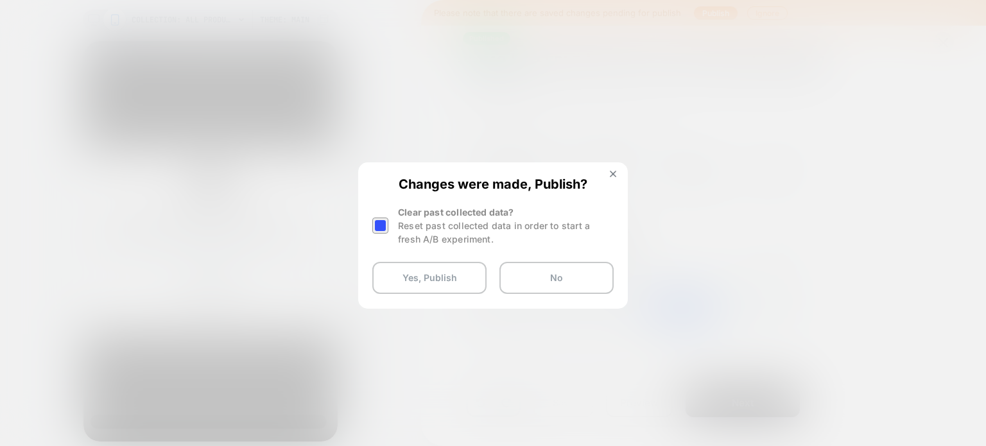
click at [380, 230] on div at bounding box center [380, 226] width 16 height 16
click at [392, 274] on button "Yes, Publish" at bounding box center [429, 278] width 114 height 32
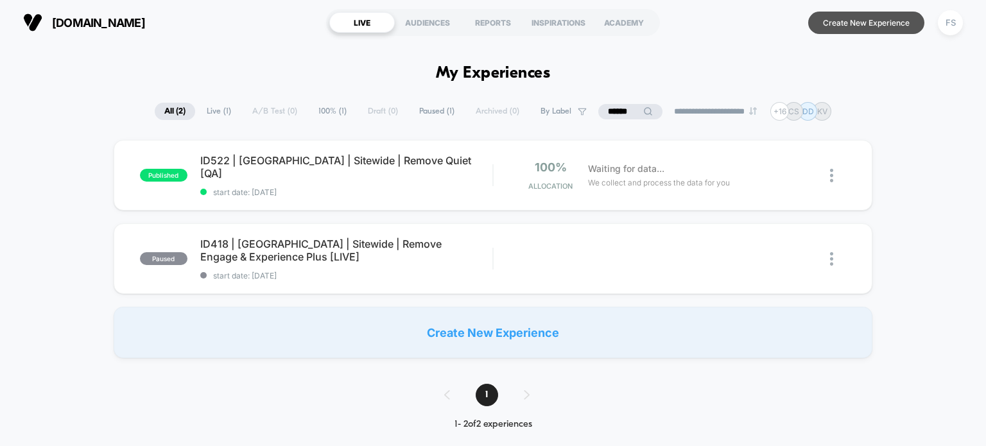
click at [816, 28] on button "Create New Experience" at bounding box center [866, 23] width 116 height 22
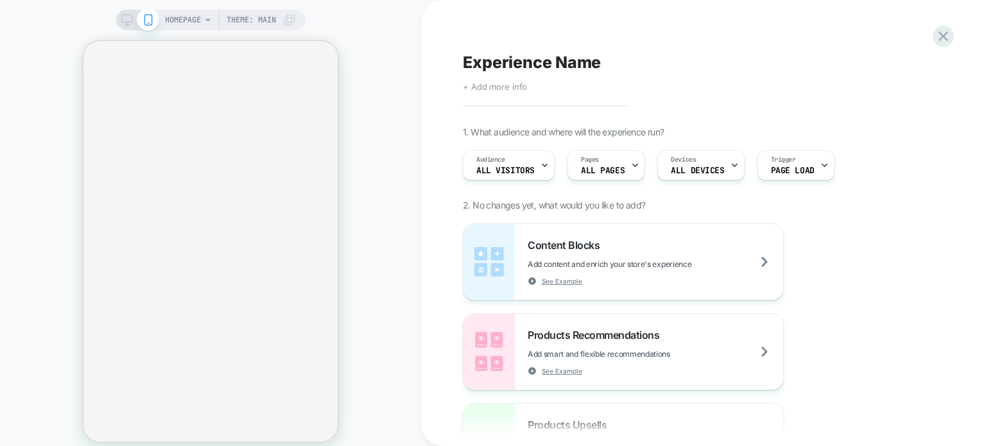
click at [493, 82] on span "+ Add more info" at bounding box center [495, 87] width 64 height 10
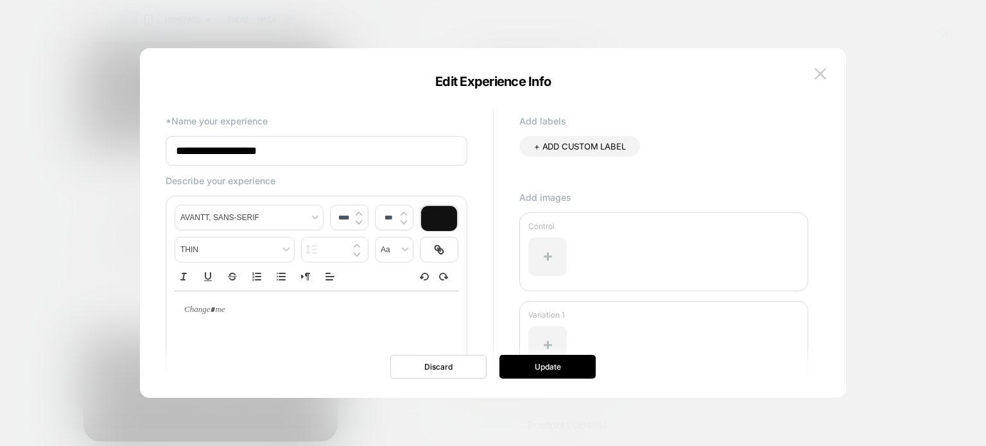
click at [339, 150] on input "**********" at bounding box center [317, 151] width 302 height 30
paste input "**********"
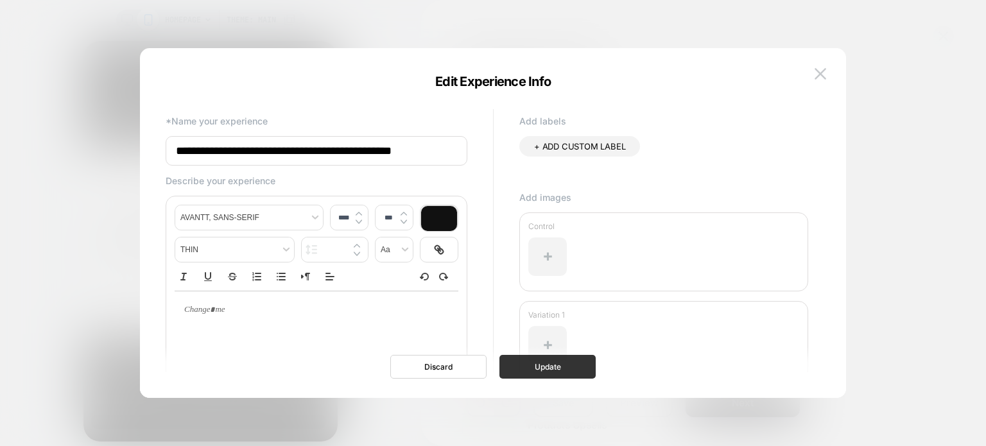
type input "**********"
click at [529, 366] on button "Update" at bounding box center [547, 367] width 96 height 24
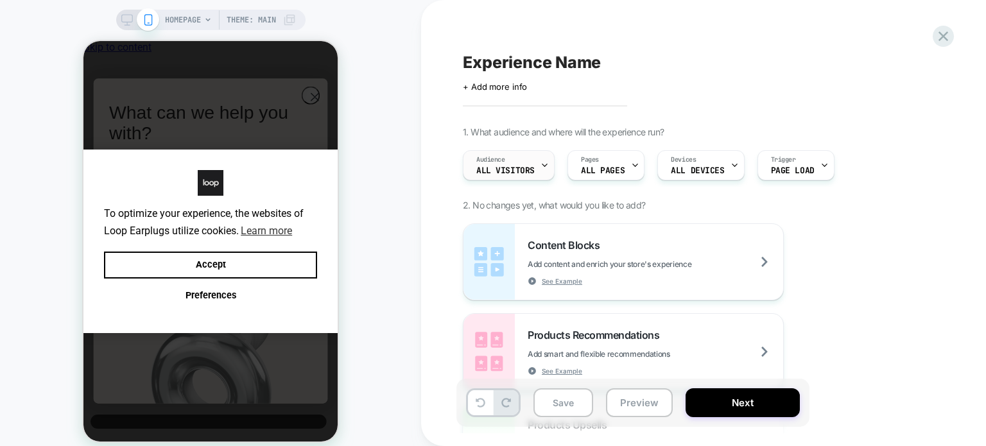
click at [536, 164] on div "Audience All Visitors" at bounding box center [505, 165] width 84 height 29
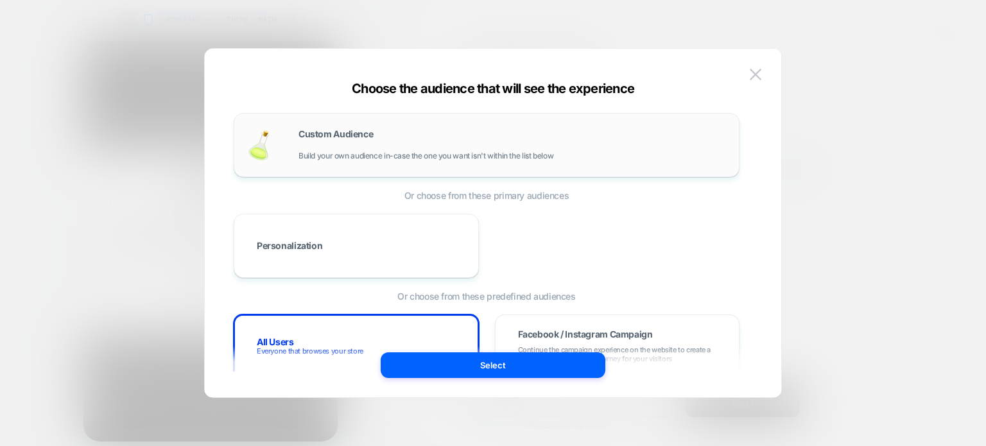
click at [354, 154] on span "Build your own audience in-case the one you want isn't within the list below" at bounding box center [425, 155] width 255 height 9
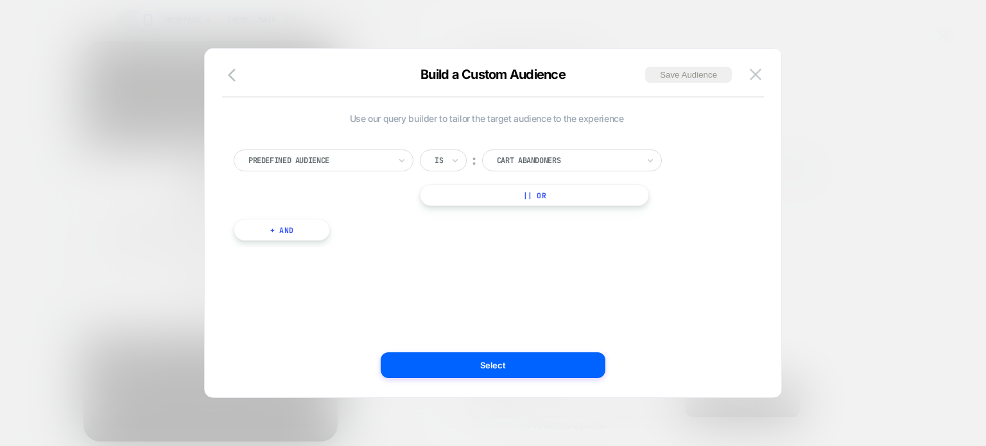
click at [354, 155] on div at bounding box center [318, 161] width 141 height 12
type input "****"
click at [350, 204] on div "UTM Campaign" at bounding box center [329, 213] width 167 height 21
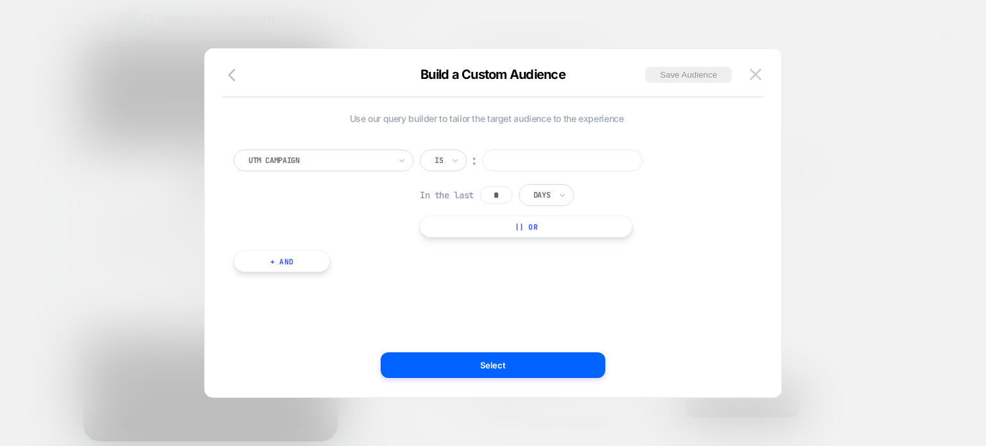
click at [552, 159] on input at bounding box center [562, 161] width 160 height 22
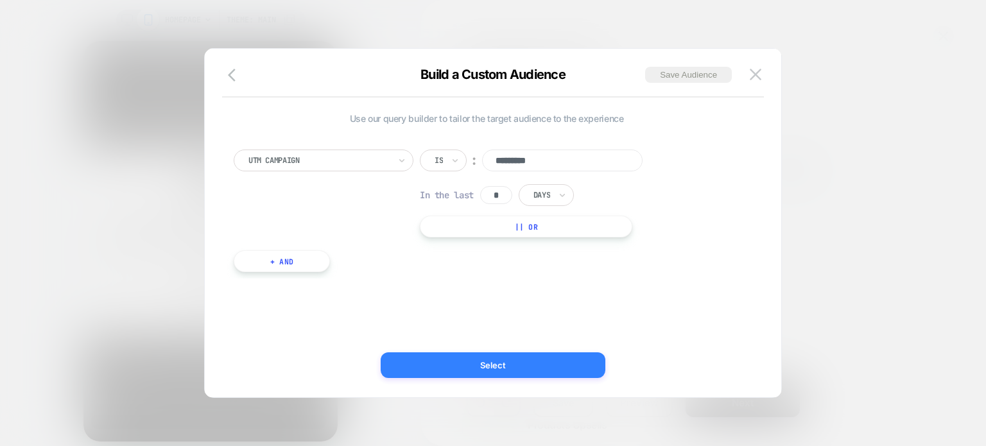
type input "*********"
click at [531, 361] on button "Select" at bounding box center [493, 365] width 225 height 26
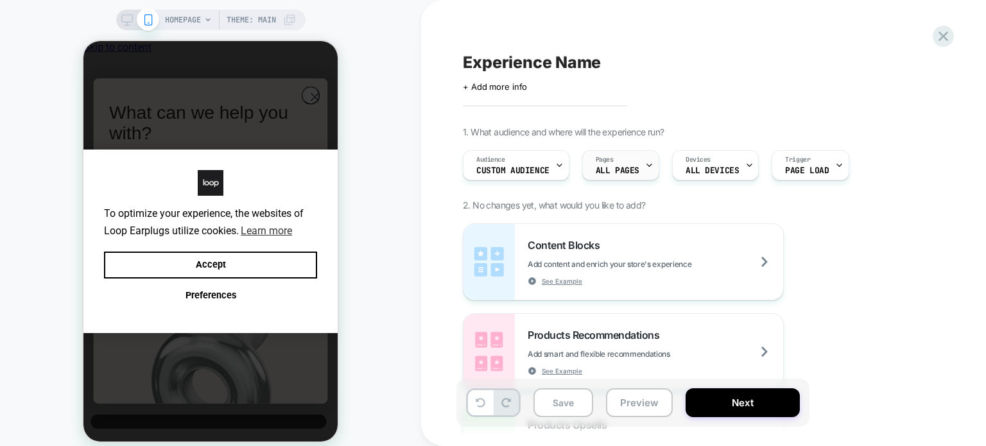
click at [596, 161] on span "Pages" at bounding box center [605, 159] width 18 height 9
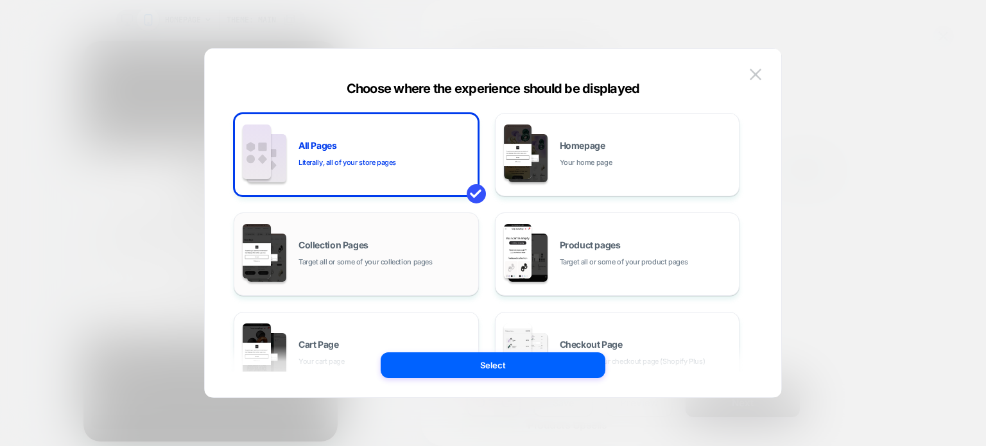
click at [368, 264] on span "Target all or some of your collection pages" at bounding box center [365, 262] width 134 height 12
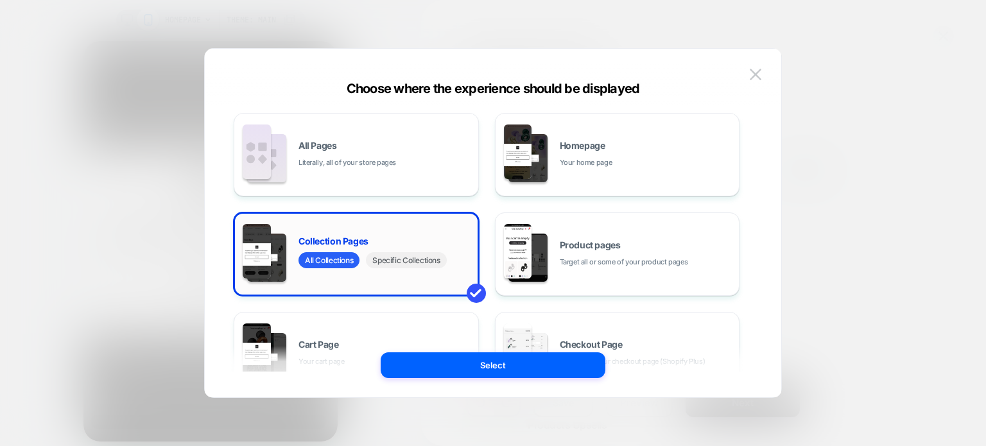
click at [436, 263] on span "Specific Collections" at bounding box center [406, 260] width 80 height 16
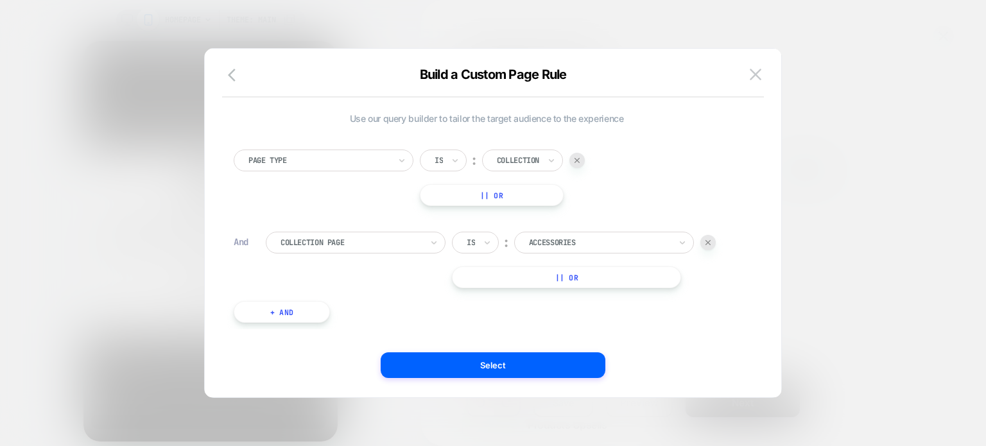
click at [580, 238] on div at bounding box center [599, 243] width 141 height 12
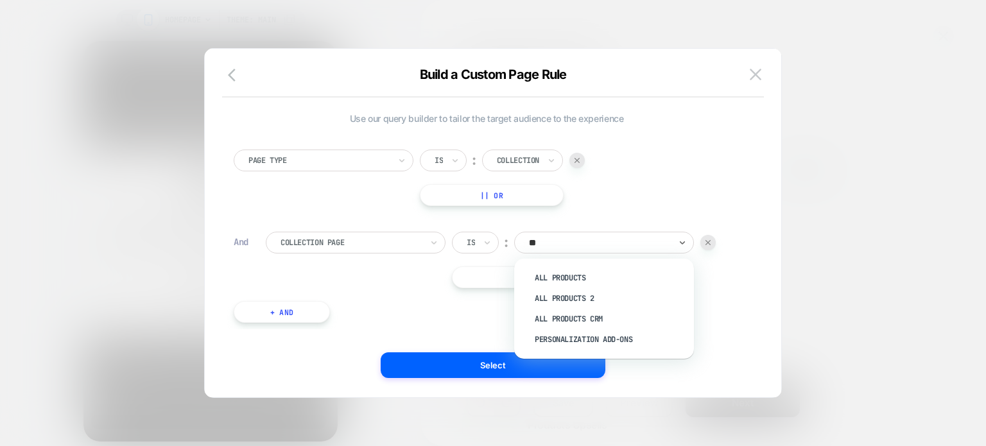
type input "***"
click at [582, 275] on div "All Products" at bounding box center [610, 278] width 167 height 21
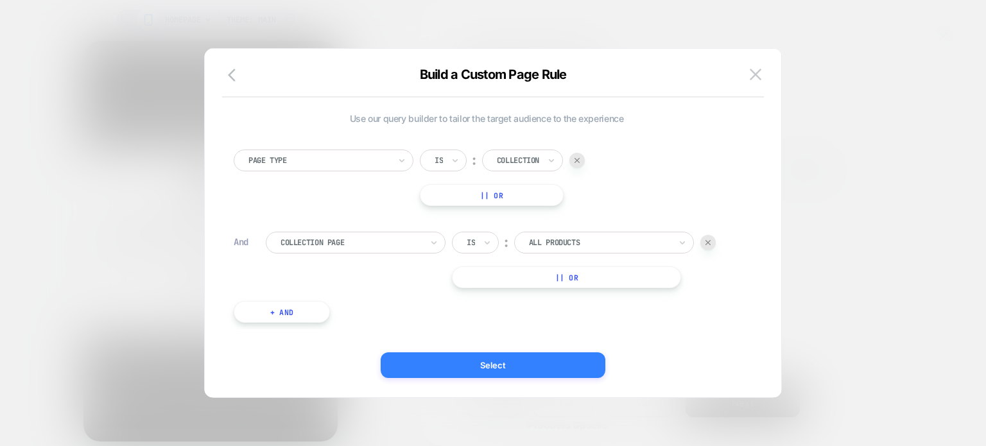
click at [542, 359] on button "Select" at bounding box center [493, 365] width 225 height 26
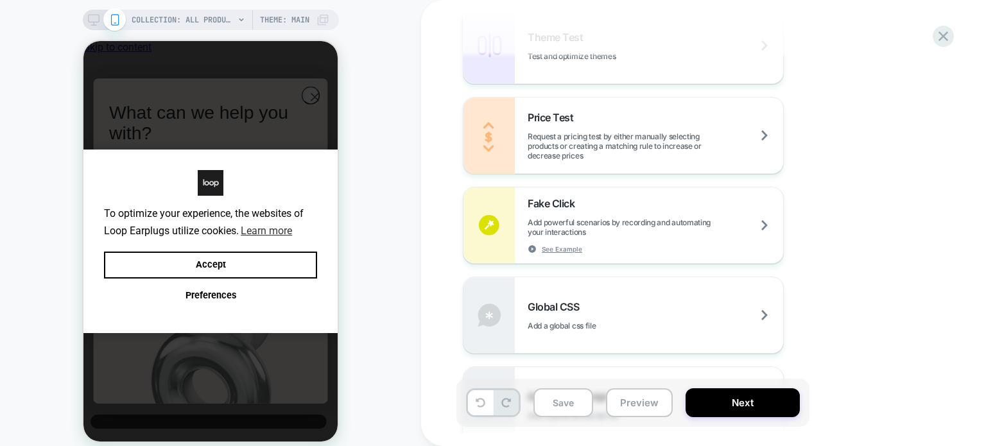
scroll to position [719, 0]
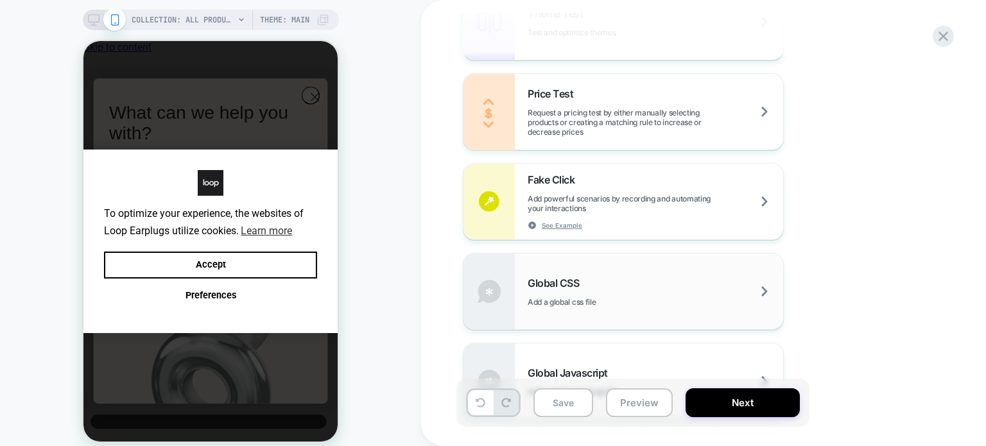
click at [598, 297] on span "Add a global css file" at bounding box center [594, 302] width 132 height 10
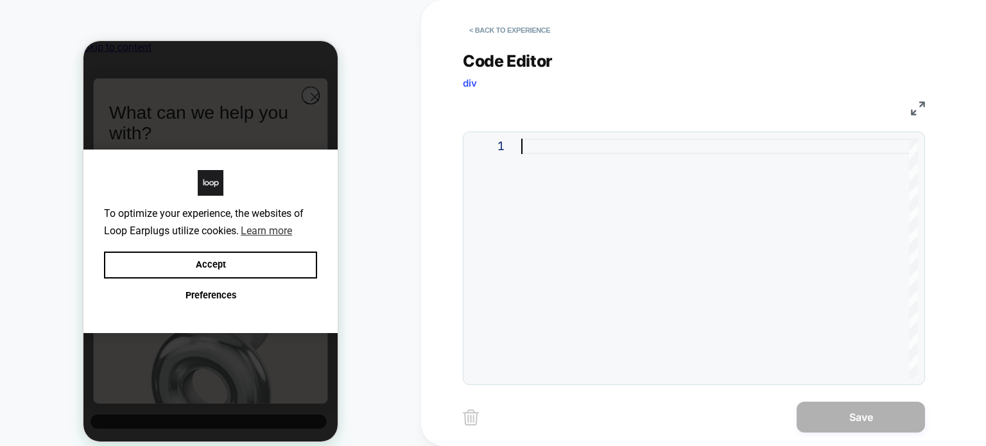
click at [650, 236] on div at bounding box center [719, 258] width 397 height 239
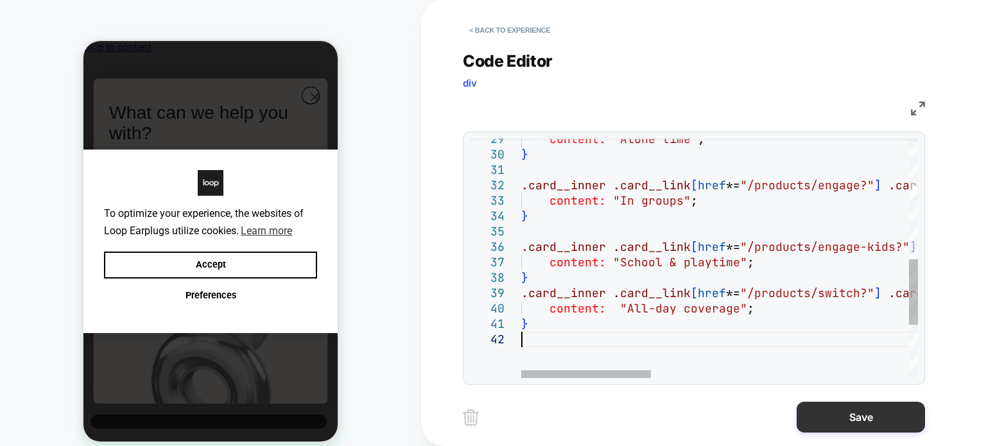
type textarea "*"
click at [827, 416] on button "Save" at bounding box center [860, 417] width 128 height 31
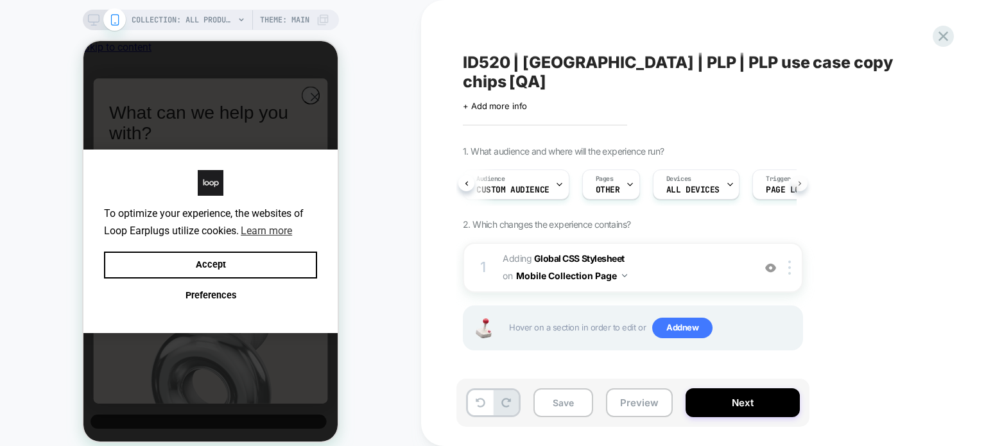
scroll to position [0, 71]
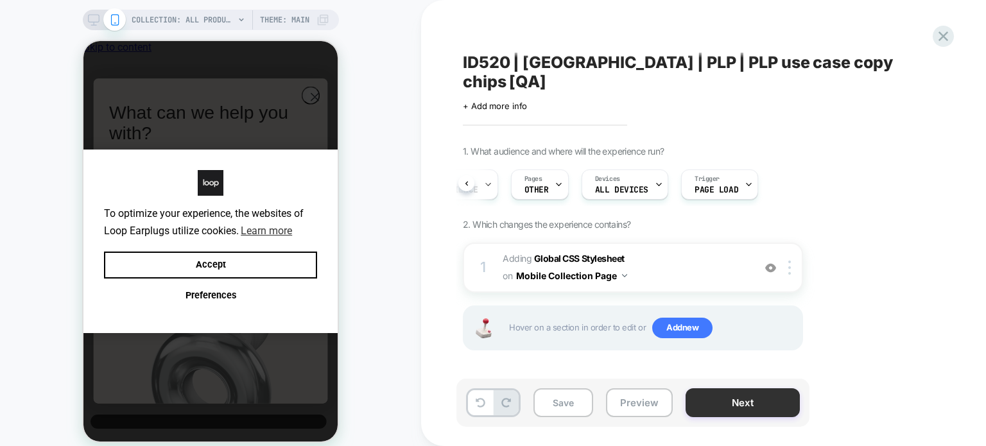
click at [705, 390] on button "Next" at bounding box center [742, 402] width 114 height 29
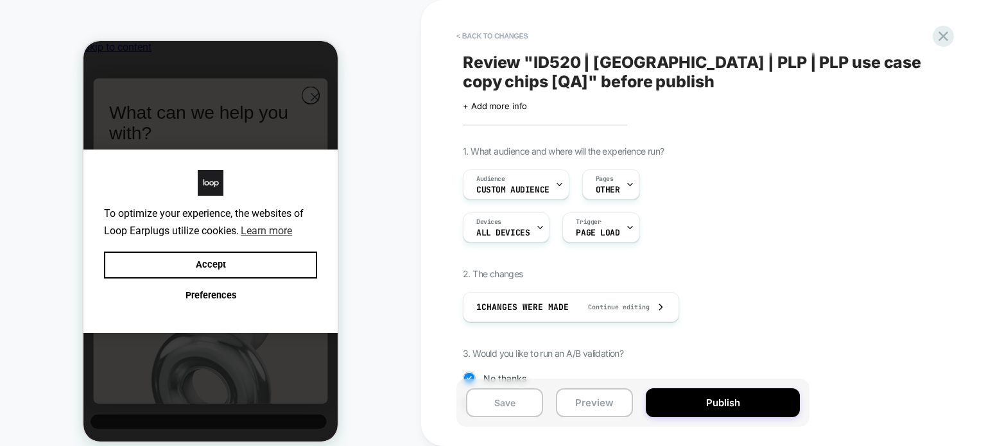
scroll to position [135, 0]
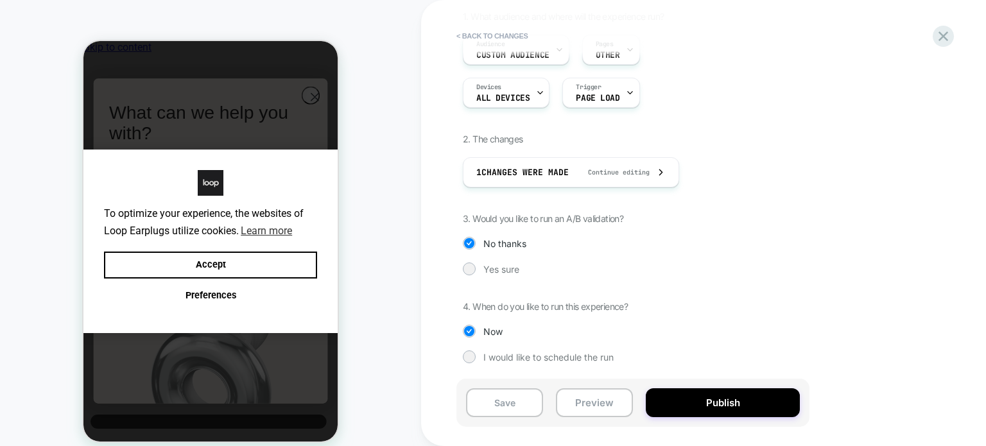
click at [719, 309] on div "1. What audience and where will the experience run? Audience Custom Audience Pa…" at bounding box center [697, 197] width 469 height 372
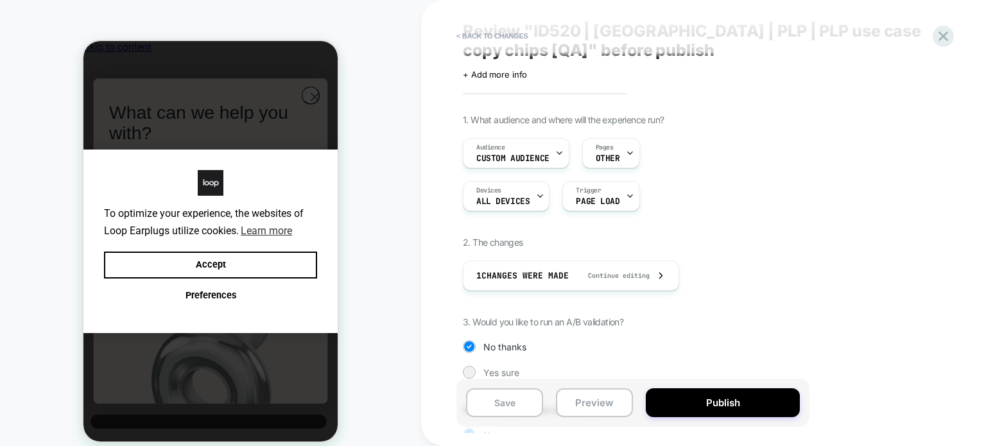
scroll to position [0, 0]
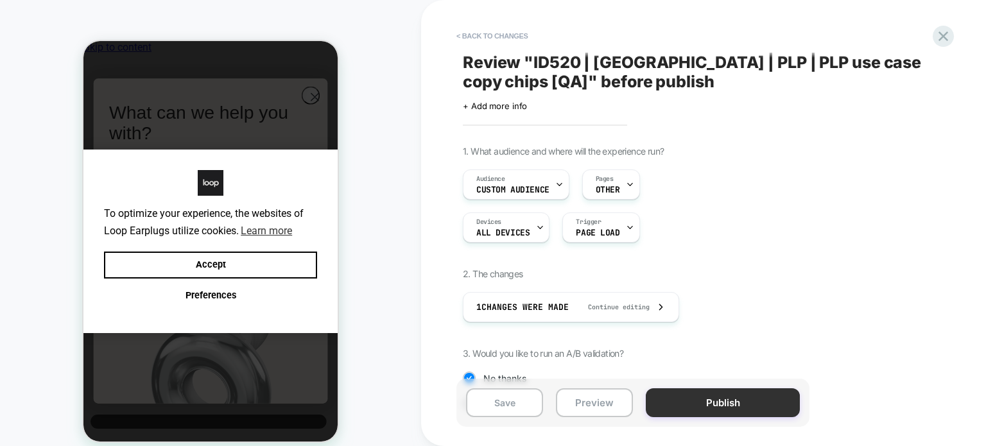
click at [710, 399] on button "Publish" at bounding box center [723, 402] width 154 height 29
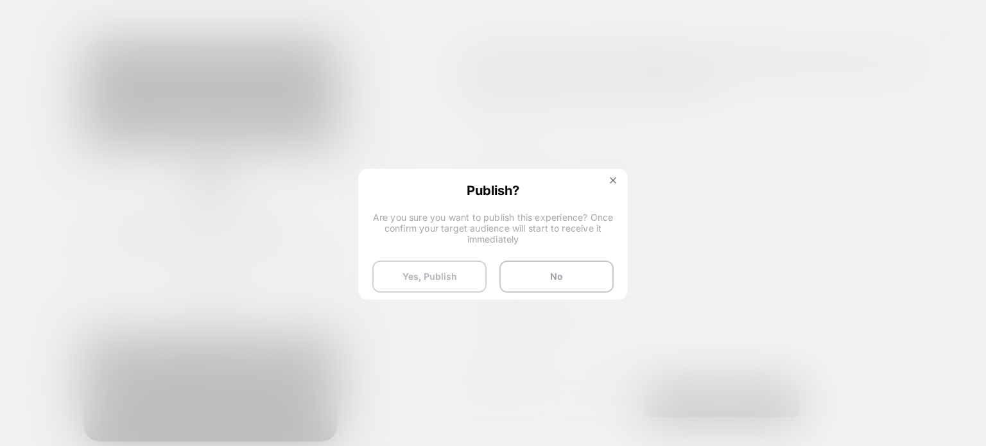
click at [418, 279] on button "Yes, Publish" at bounding box center [429, 277] width 114 height 32
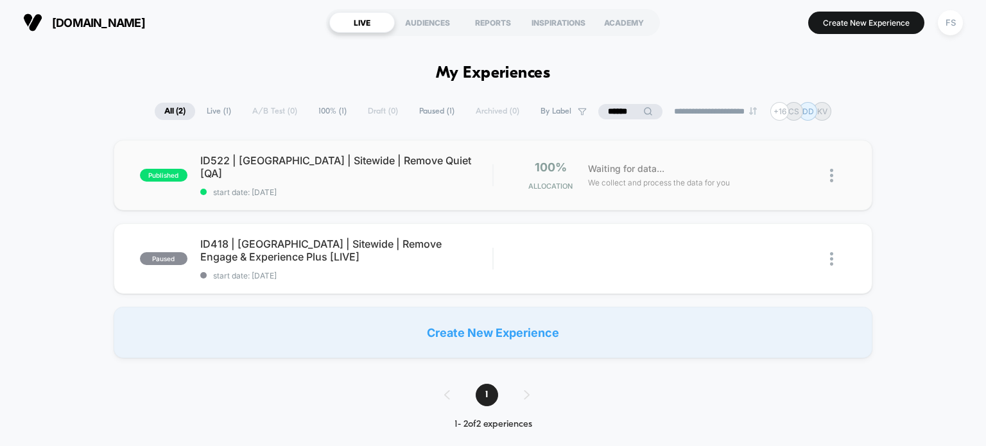
click at [261, 154] on div "published ID522 | [GEOGRAPHIC_DATA] | Sitewide | Remove Quiet [QA] start date: …" at bounding box center [493, 175] width 759 height 71
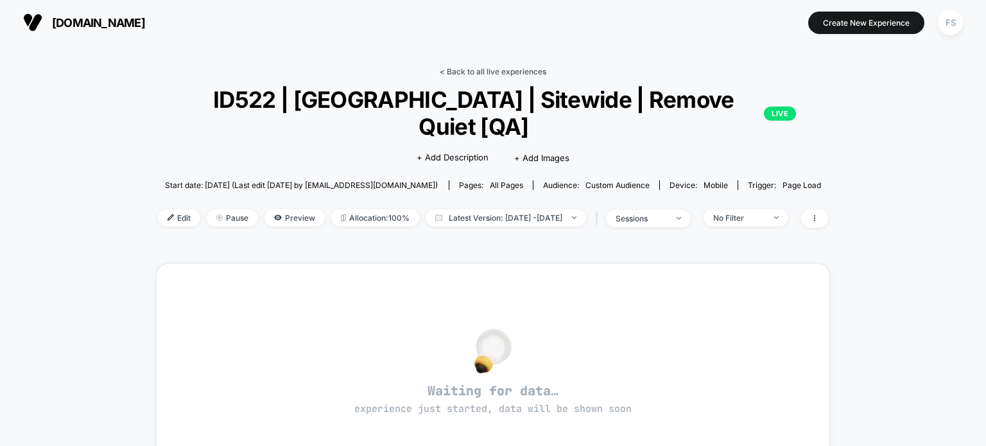
click at [460, 72] on link "< Back to all live experiences" at bounding box center [493, 72] width 107 height 10
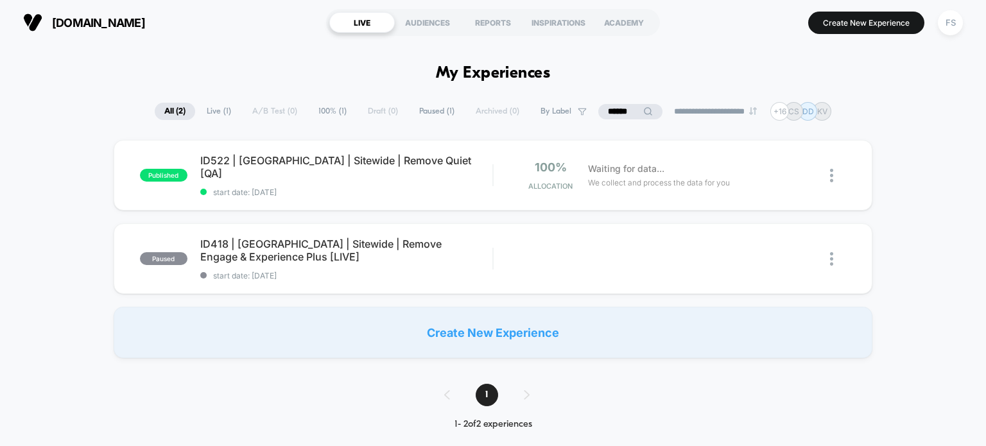
drag, startPoint x: 634, startPoint y: 107, endPoint x: 626, endPoint y: 107, distance: 7.7
click at [626, 107] on div "******" at bounding box center [630, 111] width 64 height 15
click at [626, 107] on input "******" at bounding box center [630, 111] width 128 height 15
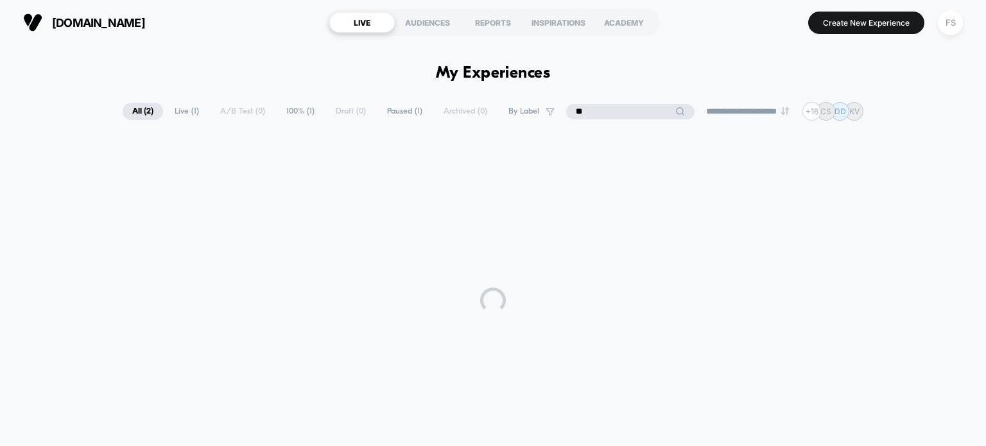
type input "*"
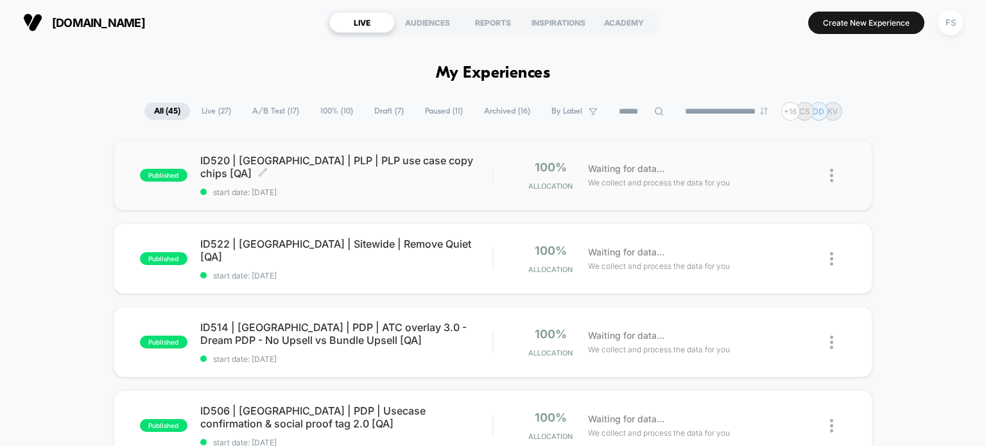
click at [321, 164] on span "ID520 | [GEOGRAPHIC_DATA] | PLP | PLP use case copy chips [QA] Click to edit ex…" at bounding box center [346, 167] width 293 height 26
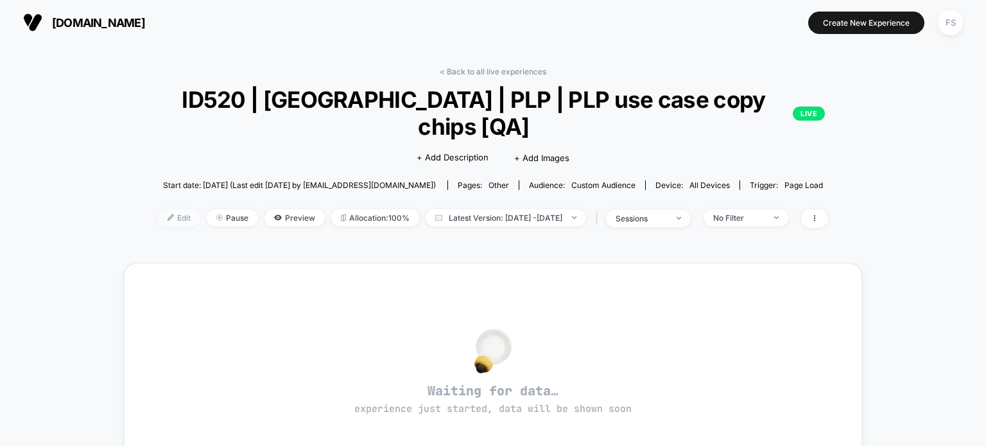
click at [168, 214] on img at bounding box center [171, 217] width 6 height 6
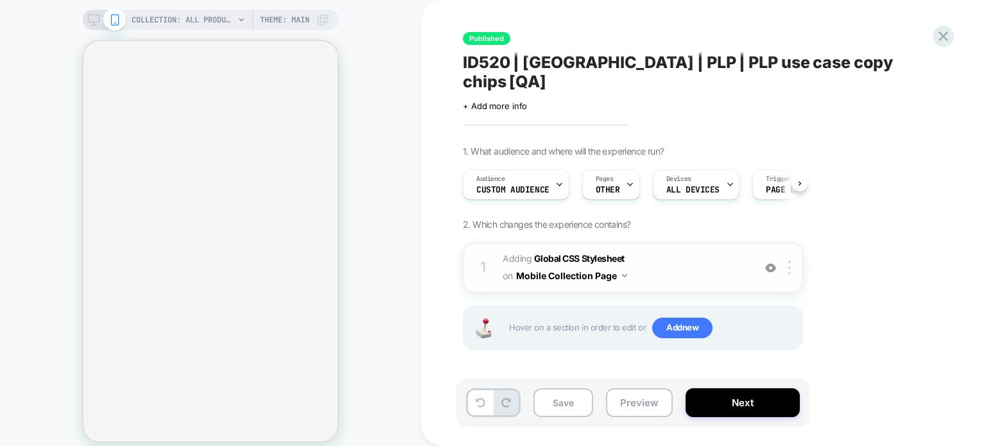
click at [611, 266] on button "Mobile Collection Page" at bounding box center [571, 275] width 111 height 19
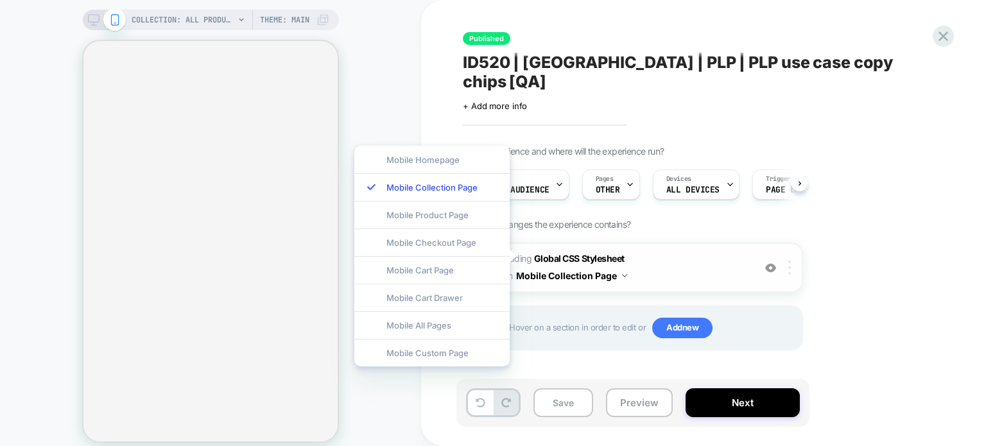
click at [793, 261] on div at bounding box center [791, 268] width 21 height 14
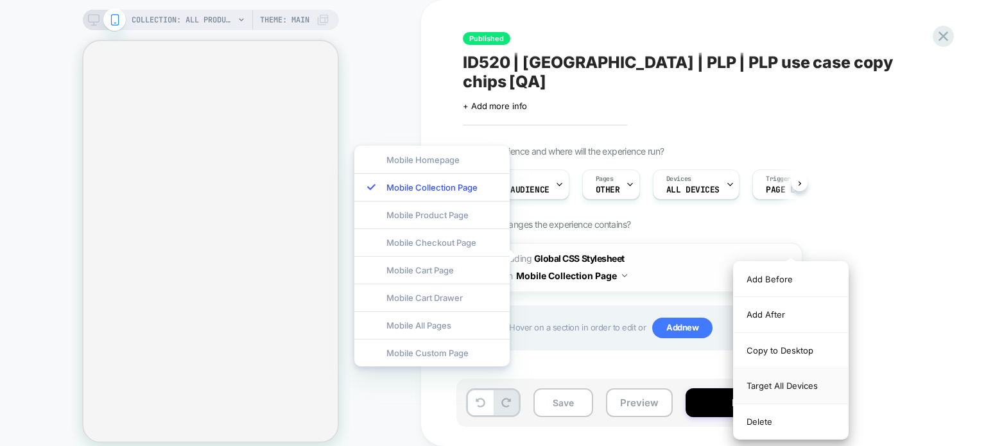
click at [779, 390] on div "Target All Devices" at bounding box center [791, 385] width 114 height 35
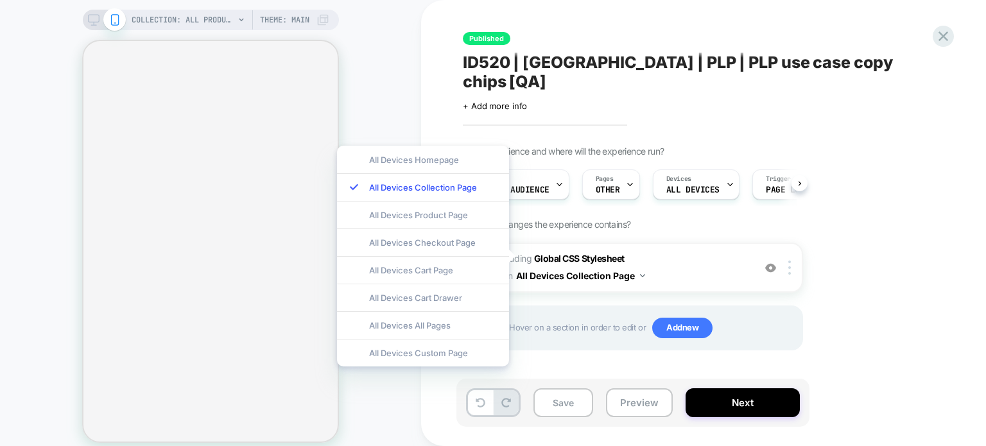
click at [890, 259] on div "1. What audience and where will the experience run? Audience Custom Audience Pa…" at bounding box center [697, 264] width 469 height 237
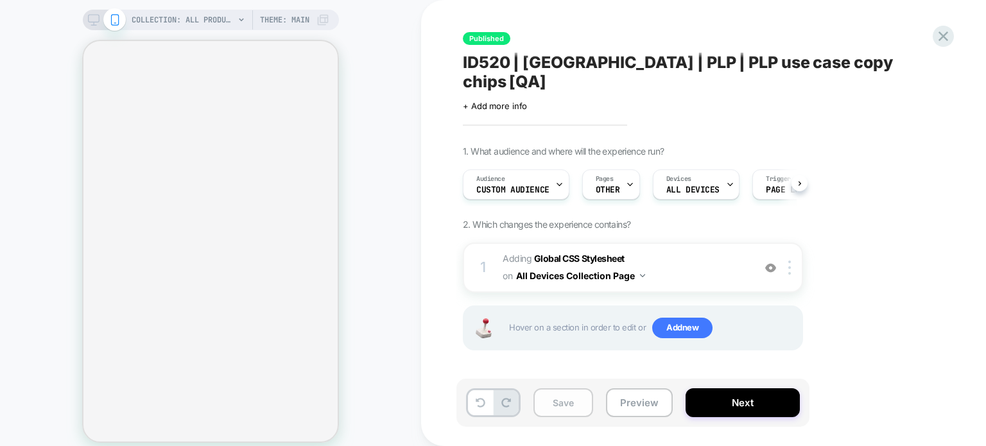
click at [553, 411] on button "Save" at bounding box center [563, 402] width 60 height 29
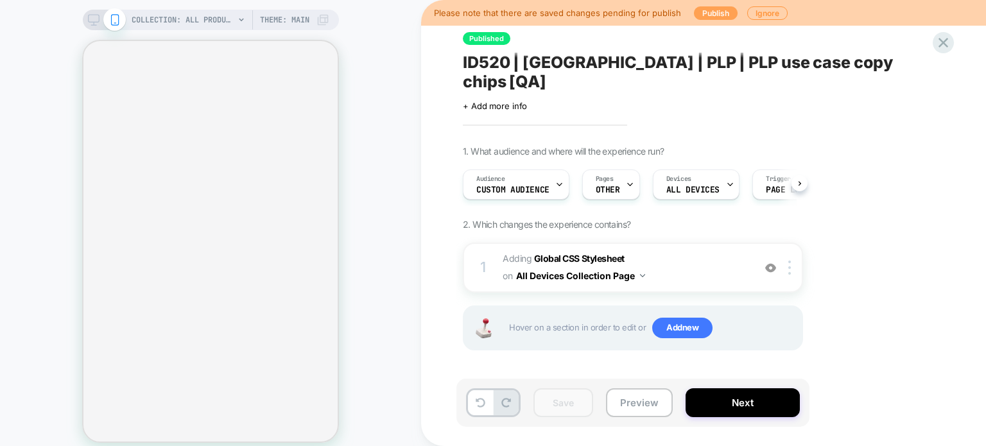
click at [707, 9] on button "Publish" at bounding box center [716, 12] width 44 height 13
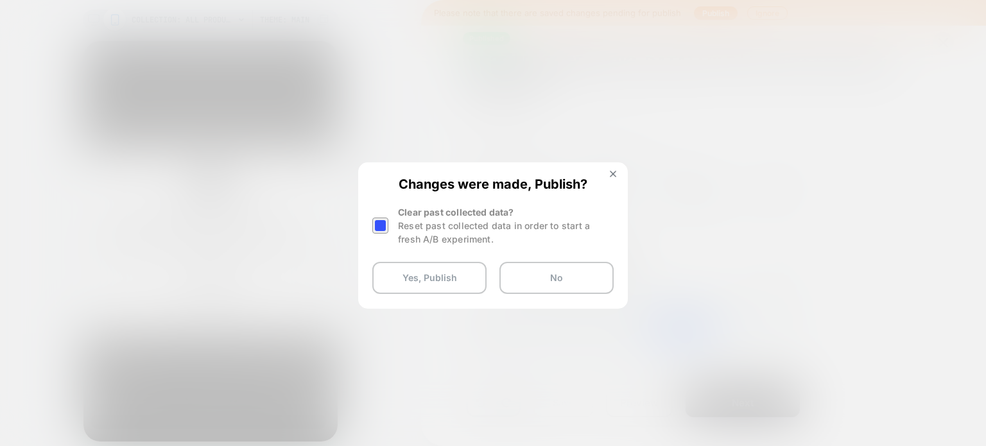
click at [385, 225] on div at bounding box center [380, 226] width 16 height 16
click at [397, 265] on button "Yes, Publish" at bounding box center [429, 278] width 114 height 32
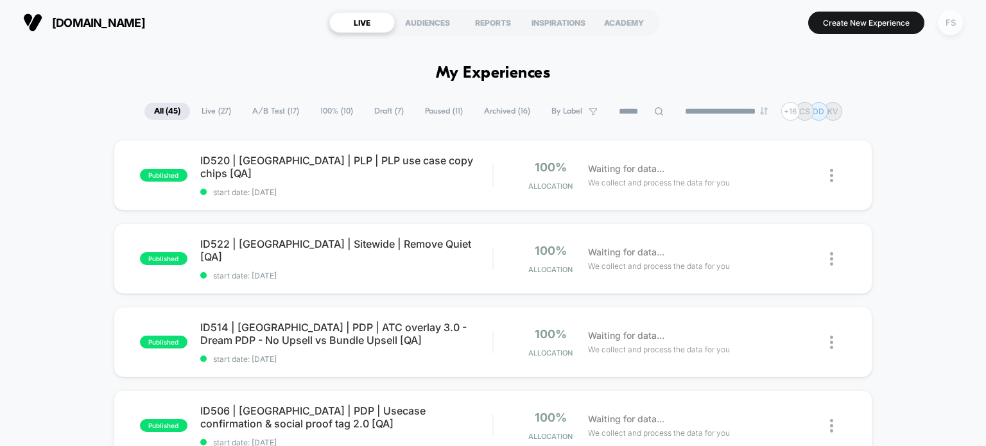
click at [952, 28] on div "FS" at bounding box center [950, 22] width 25 height 25
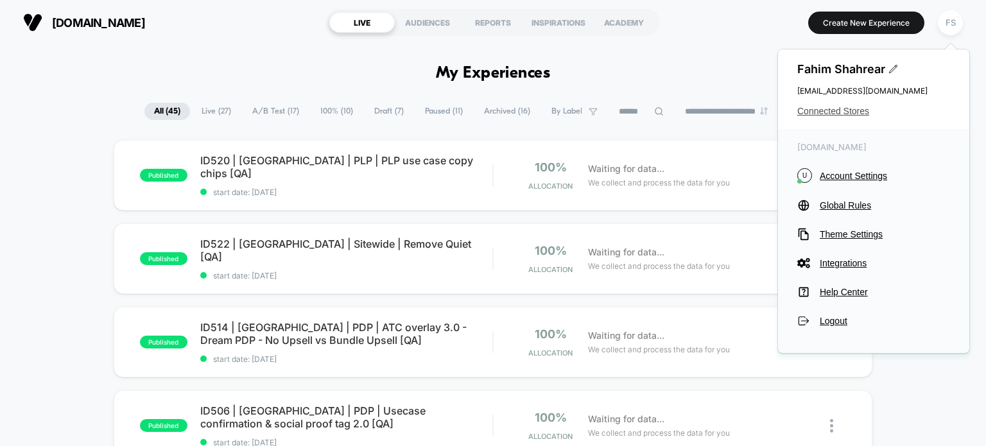
click at [852, 115] on span "Connected Stores" at bounding box center [873, 111] width 153 height 10
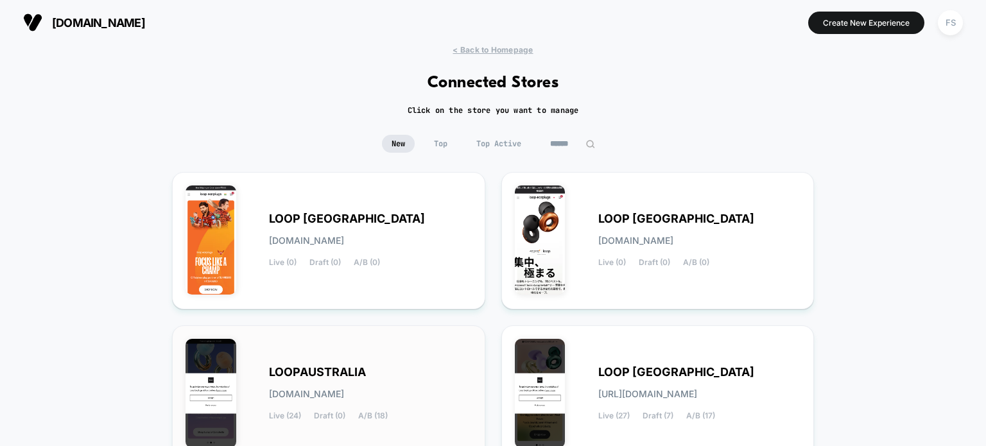
click at [409, 382] on div "LOOPAUSTRALIA [DOMAIN_NAME] Live (24) Draft (0) A/B (18)" at bounding box center [370, 394] width 203 height 53
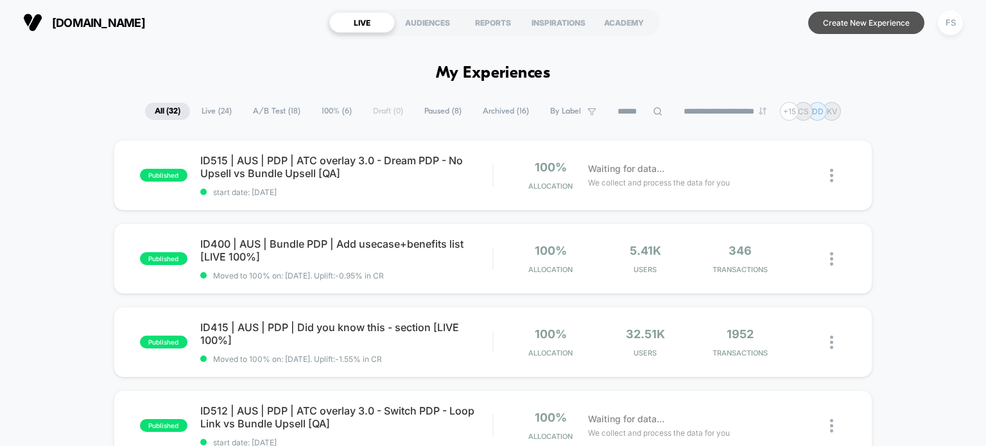
click at [874, 19] on button "Create New Experience" at bounding box center [866, 23] width 116 height 22
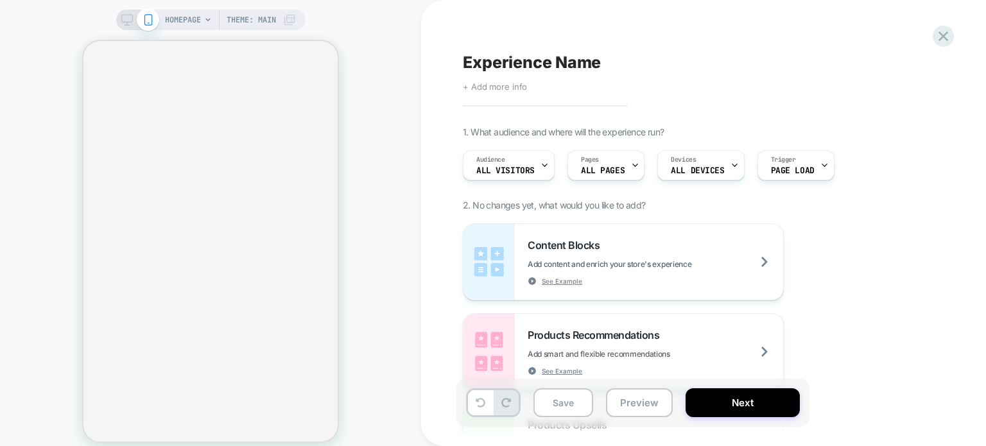
click at [474, 89] on span "+ Add more info" at bounding box center [495, 87] width 64 height 10
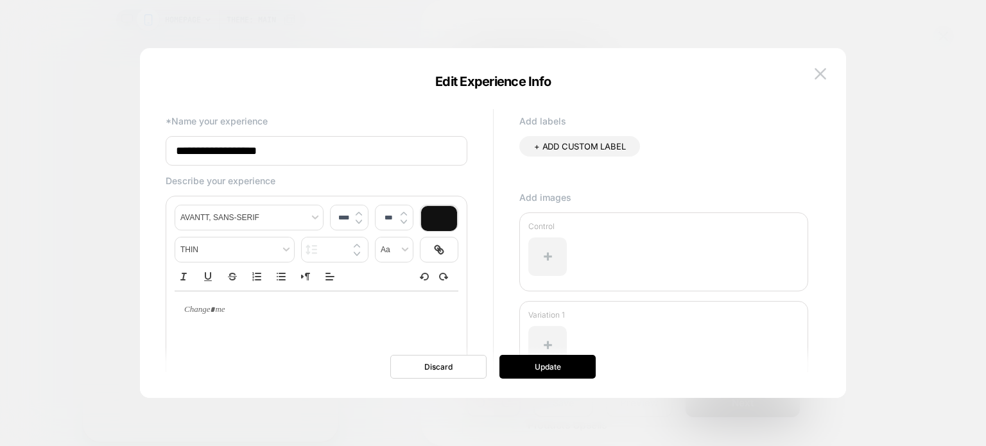
drag, startPoint x: 308, startPoint y: 152, endPoint x: 110, endPoint y: 153, distance: 198.3
click at [110, 153] on body "HOMEPAGE Theme: MAIN Experience Name Click to edit experience details + Add mor…" at bounding box center [493, 223] width 986 height 446
paste input "**********"
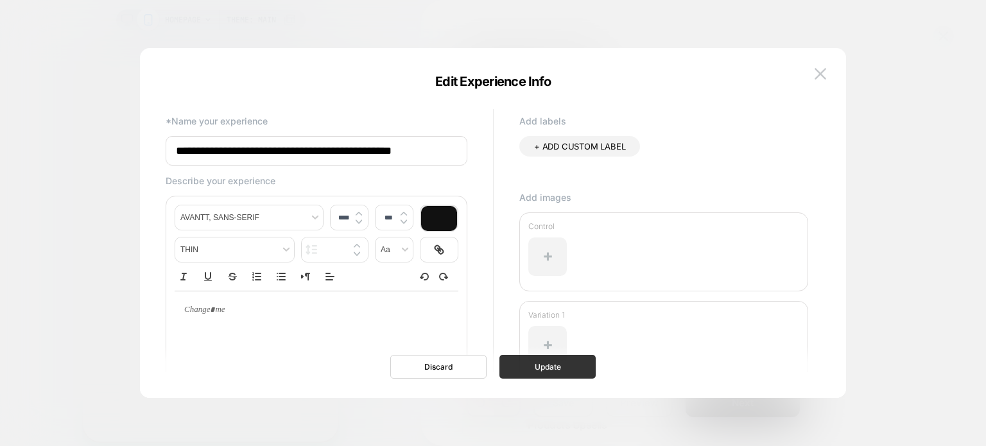
type input "**********"
click at [544, 372] on button "Update" at bounding box center [547, 367] width 96 height 24
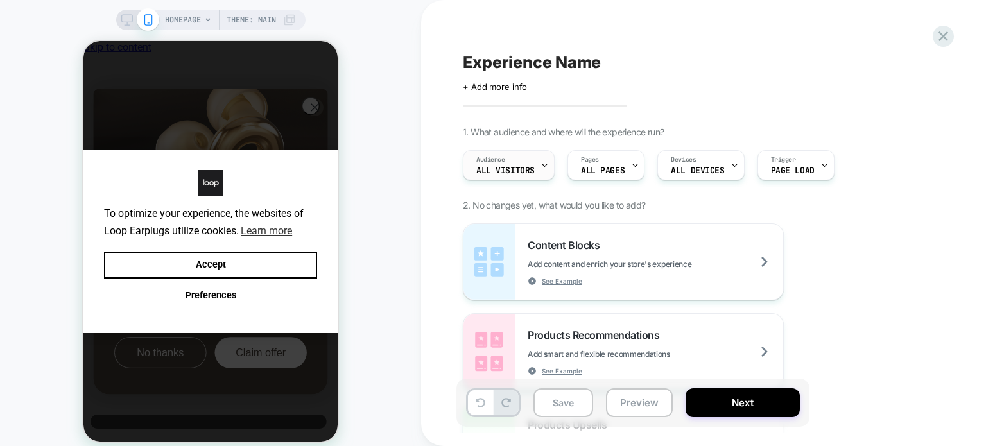
click at [529, 164] on div "Audience All Visitors" at bounding box center [505, 165] width 84 height 29
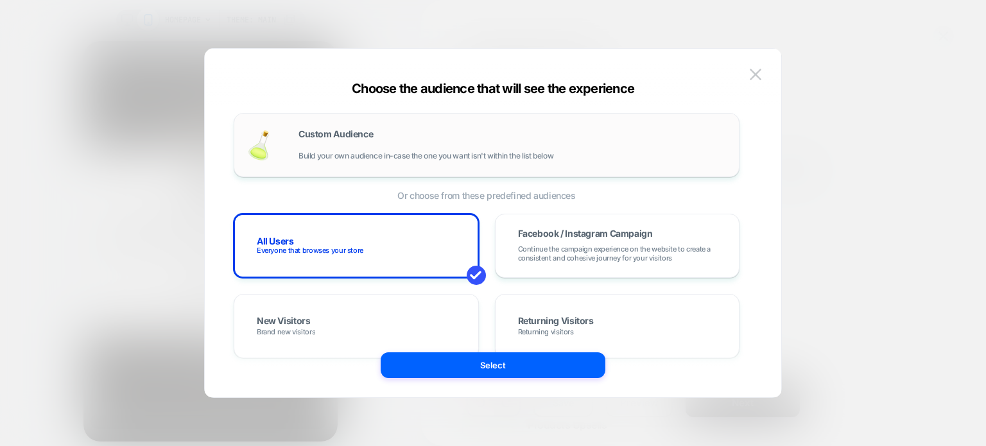
click at [393, 140] on div "Custom Audience Build your own audience in-case the one you want isn't within t…" at bounding box center [511, 145] width 427 height 31
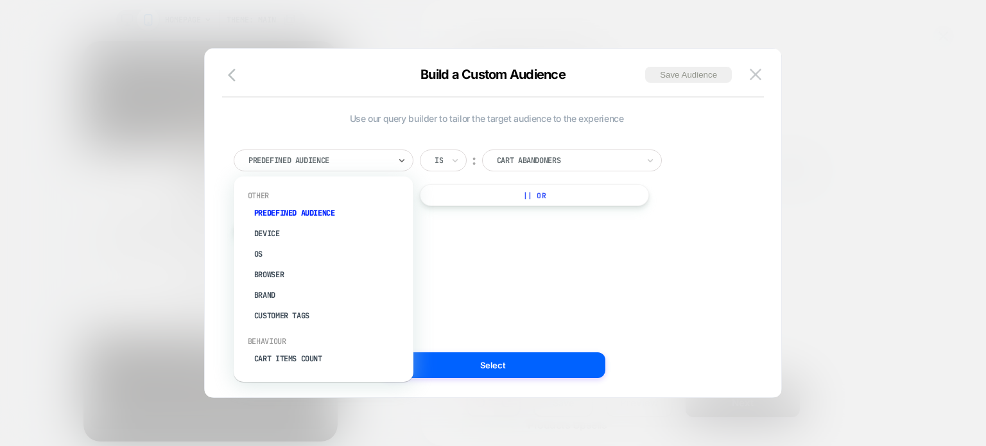
click at [332, 158] on div at bounding box center [318, 161] width 141 height 12
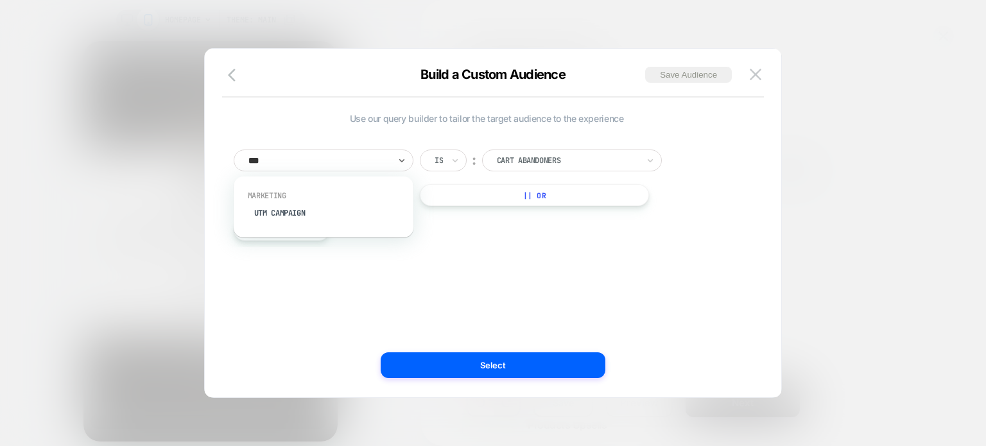
type input "****"
click at [339, 212] on div "UTM Campaign" at bounding box center [329, 213] width 167 height 21
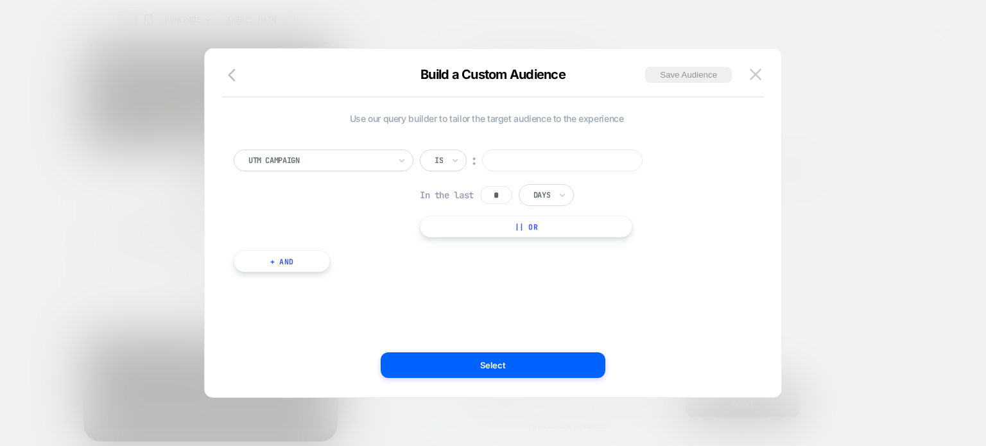
click at [549, 160] on input at bounding box center [562, 161] width 160 height 22
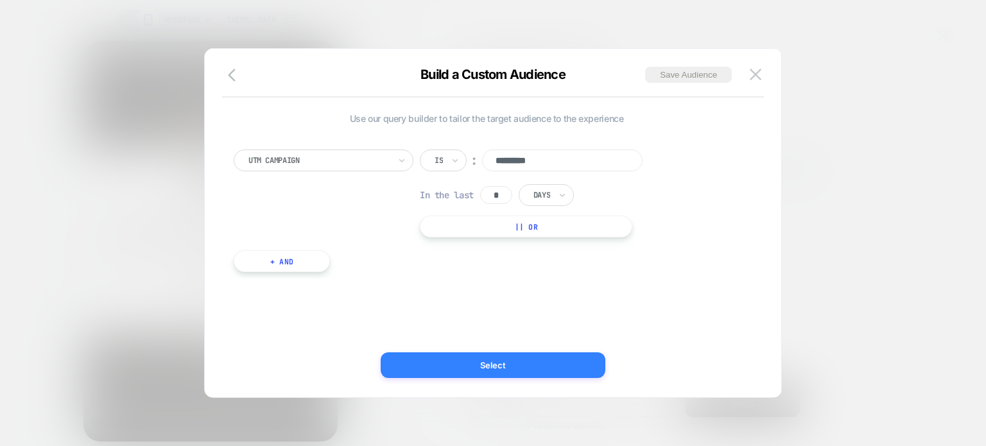
type input "*********"
click at [538, 366] on button "Select" at bounding box center [493, 365] width 225 height 26
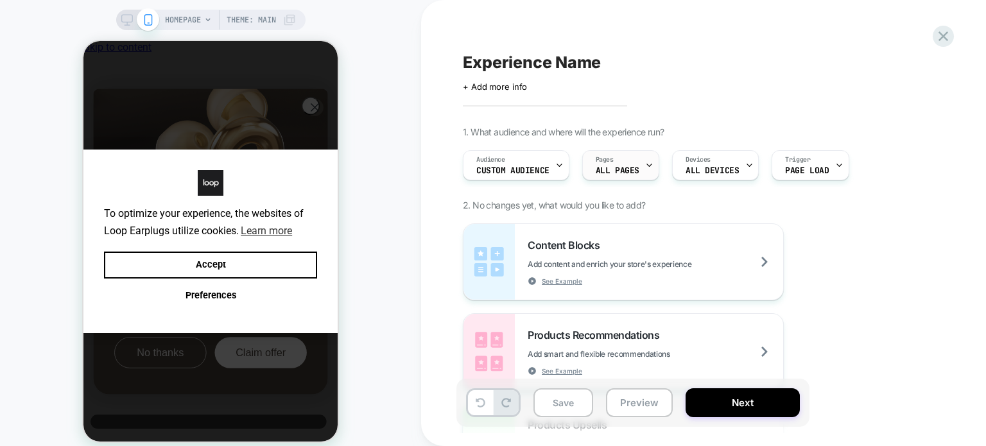
click at [649, 164] on icon at bounding box center [649, 165] width 8 height 8
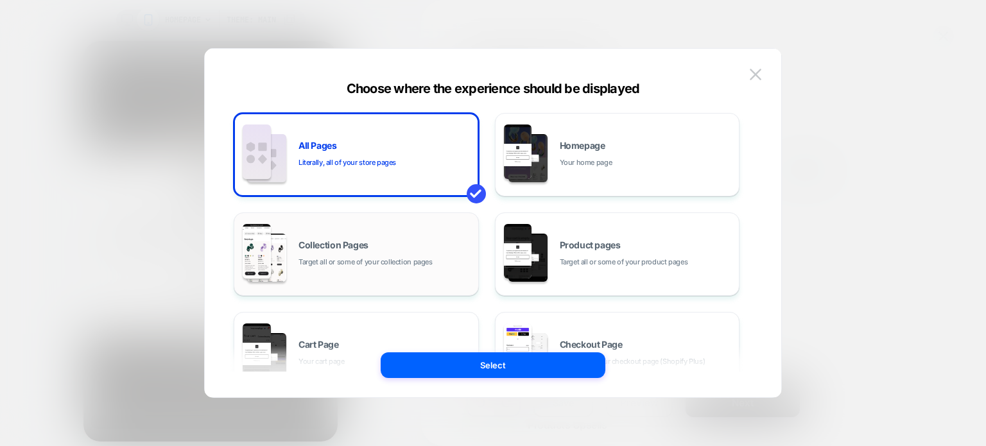
click at [411, 239] on div "Collection Pages Target all or some of your collection pages" at bounding box center [356, 254] width 231 height 71
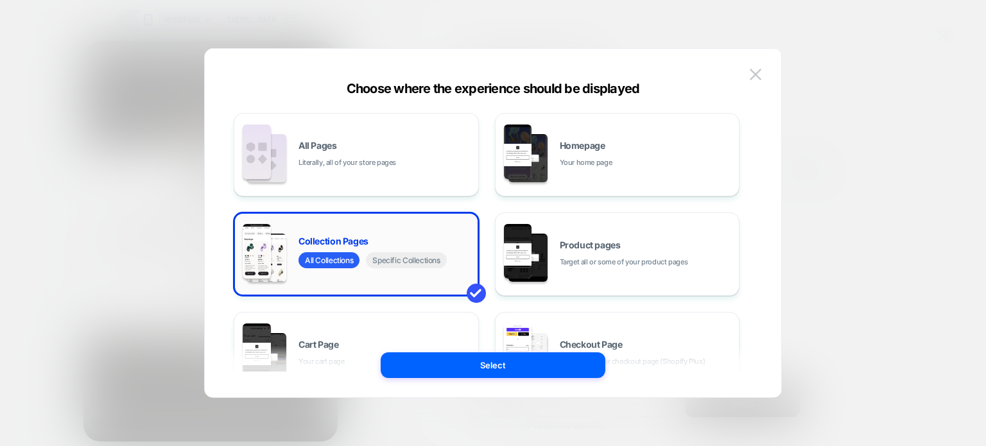
click at [424, 269] on div "All Collections Specific Collections" at bounding box center [375, 261] width 155 height 19
click at [430, 262] on span "Specific Collections" at bounding box center [406, 260] width 80 height 16
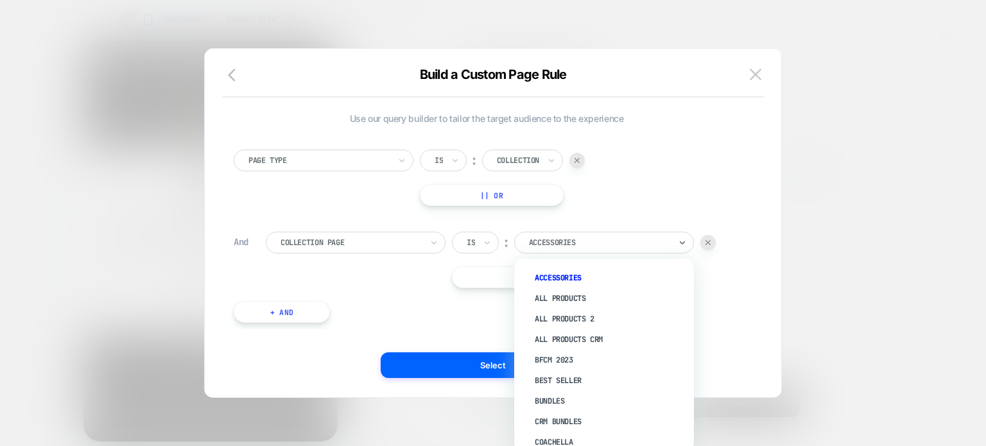
click at [580, 234] on div "Accessories" at bounding box center [604, 243] width 180 height 22
type input "**"
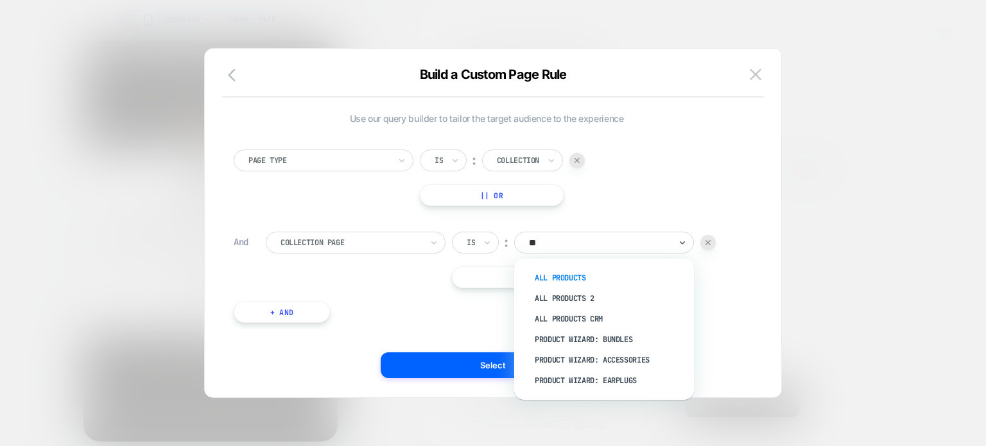
click at [594, 279] on div "All Products" at bounding box center [610, 278] width 167 height 21
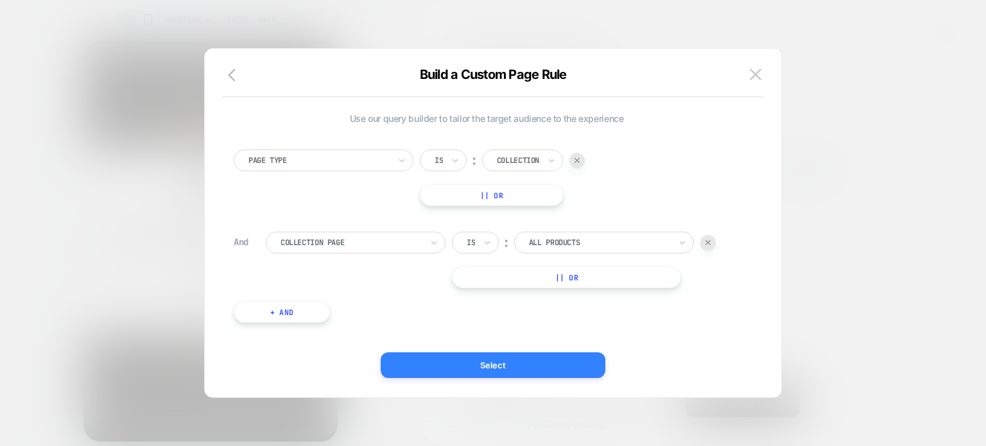
click at [515, 362] on button "Select" at bounding box center [493, 365] width 225 height 26
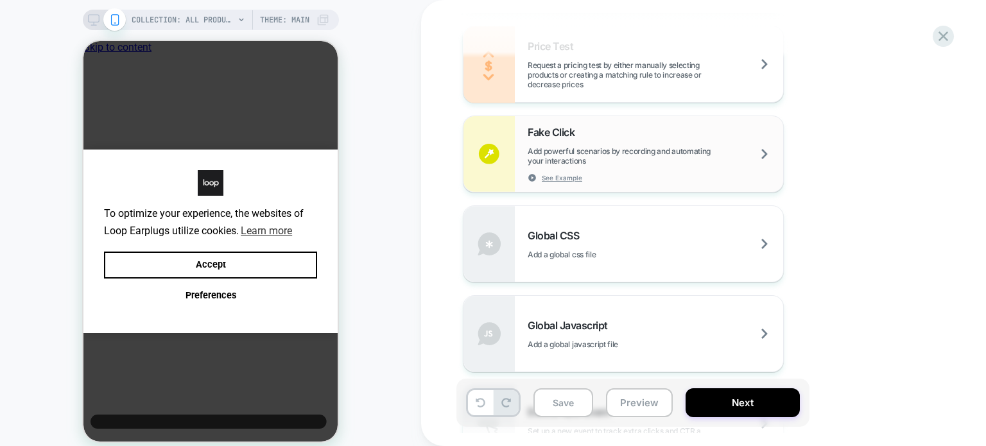
scroll to position [766, 0]
click at [603, 271] on div "Global CSS Add a global css file" at bounding box center [623, 244] width 320 height 76
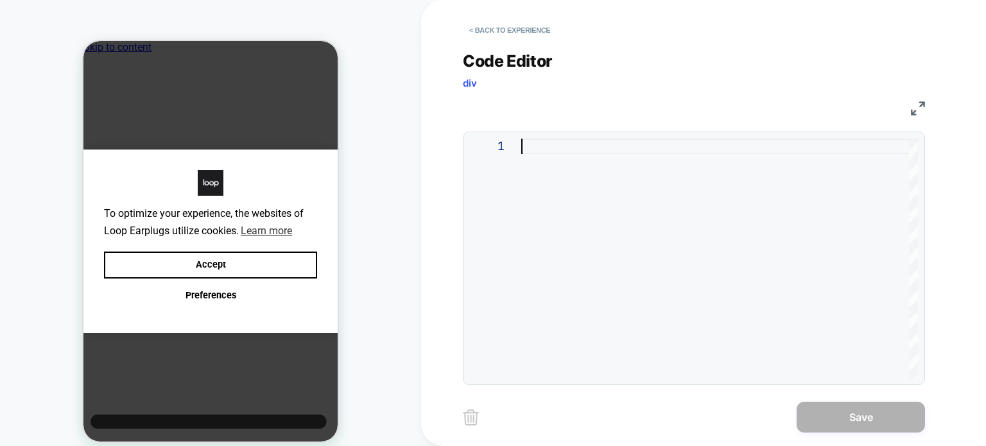
click at [649, 262] on div at bounding box center [719, 258] width 397 height 239
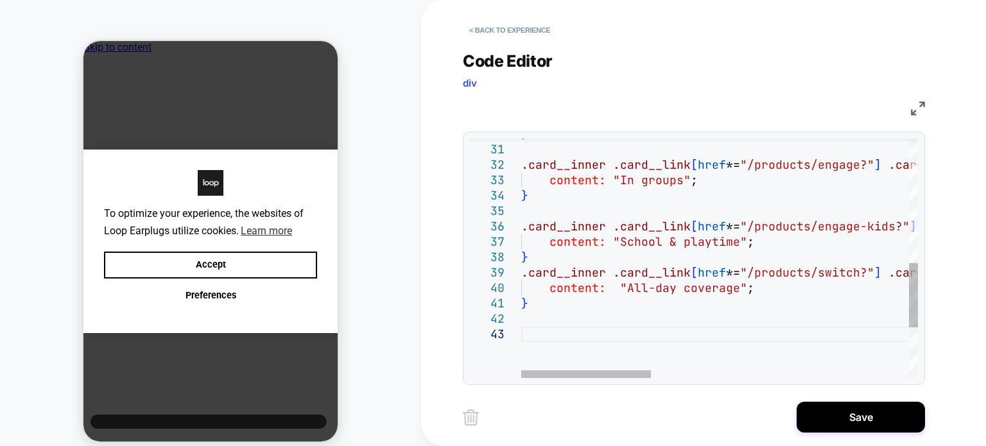
type textarea "*"
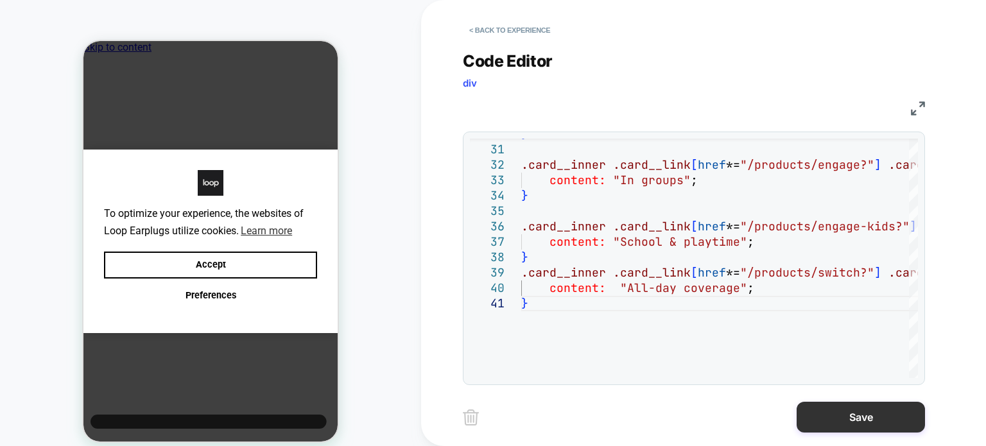
click at [839, 406] on button "Save" at bounding box center [860, 417] width 128 height 31
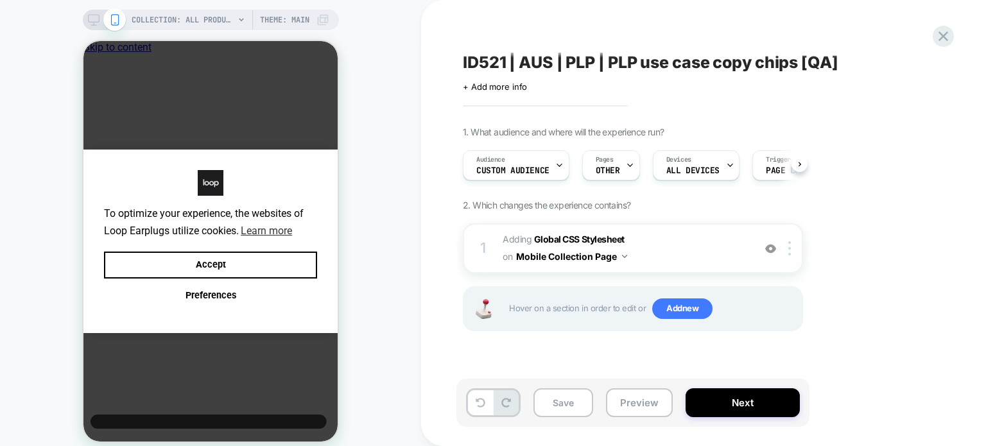
scroll to position [0, 0]
click at [789, 252] on img at bounding box center [789, 248] width 3 height 14
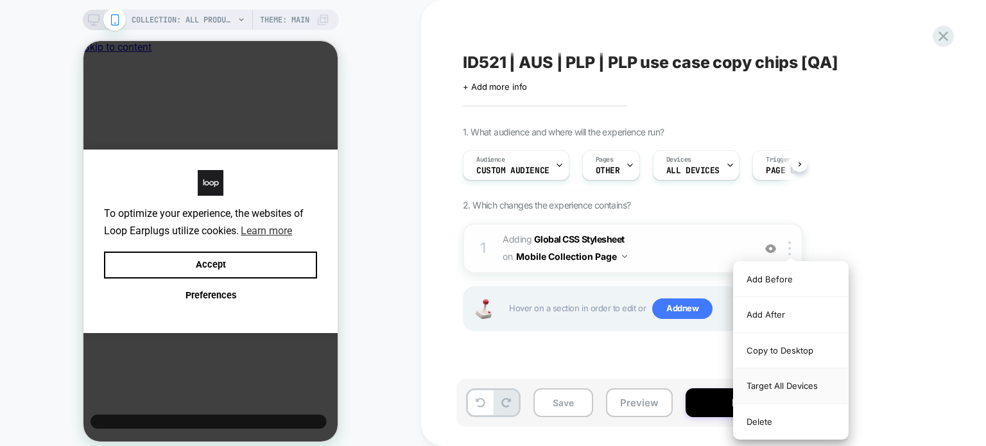
click at [768, 382] on div "Target All Devices" at bounding box center [791, 385] width 114 height 35
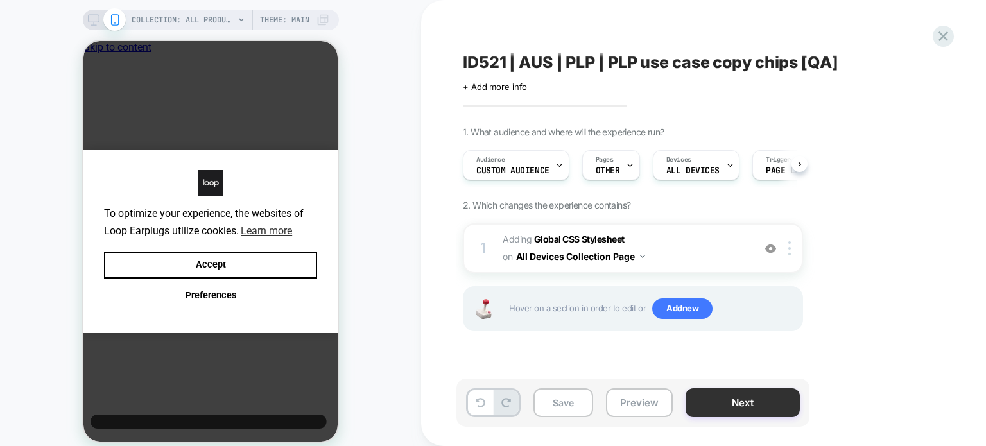
click at [714, 413] on button "Next" at bounding box center [742, 402] width 114 height 29
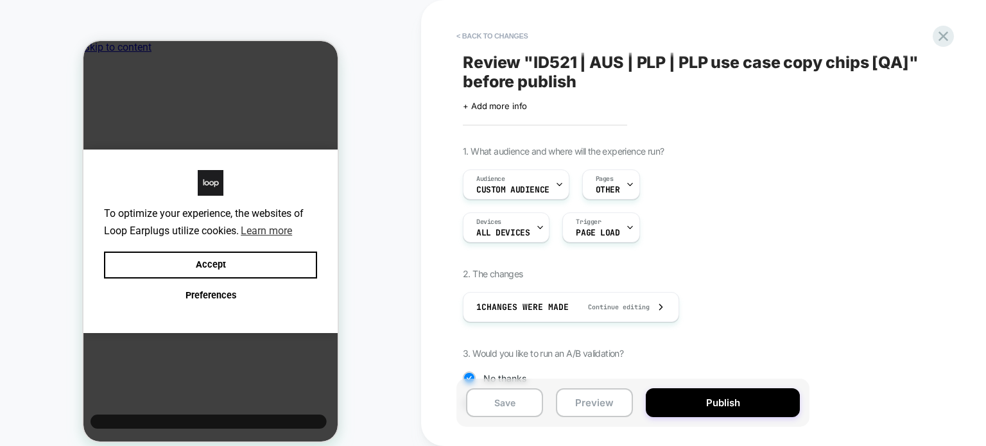
scroll to position [135, 0]
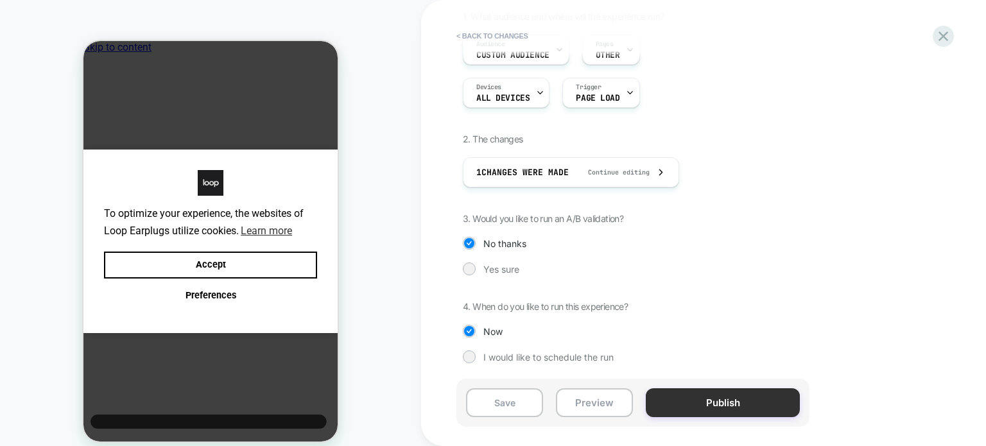
click at [725, 415] on button "Publish" at bounding box center [723, 402] width 154 height 29
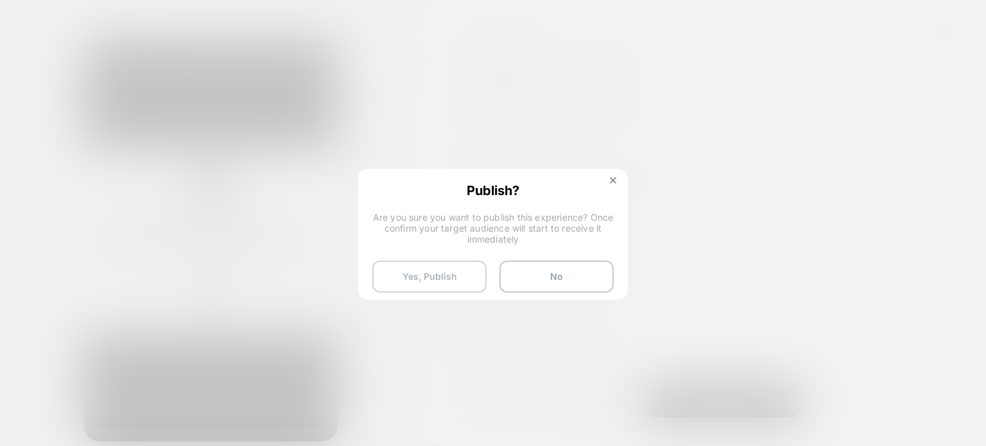
click at [443, 284] on button "Yes, Publish" at bounding box center [429, 277] width 114 height 32
